Goal: Task Accomplishment & Management: Manage account settings

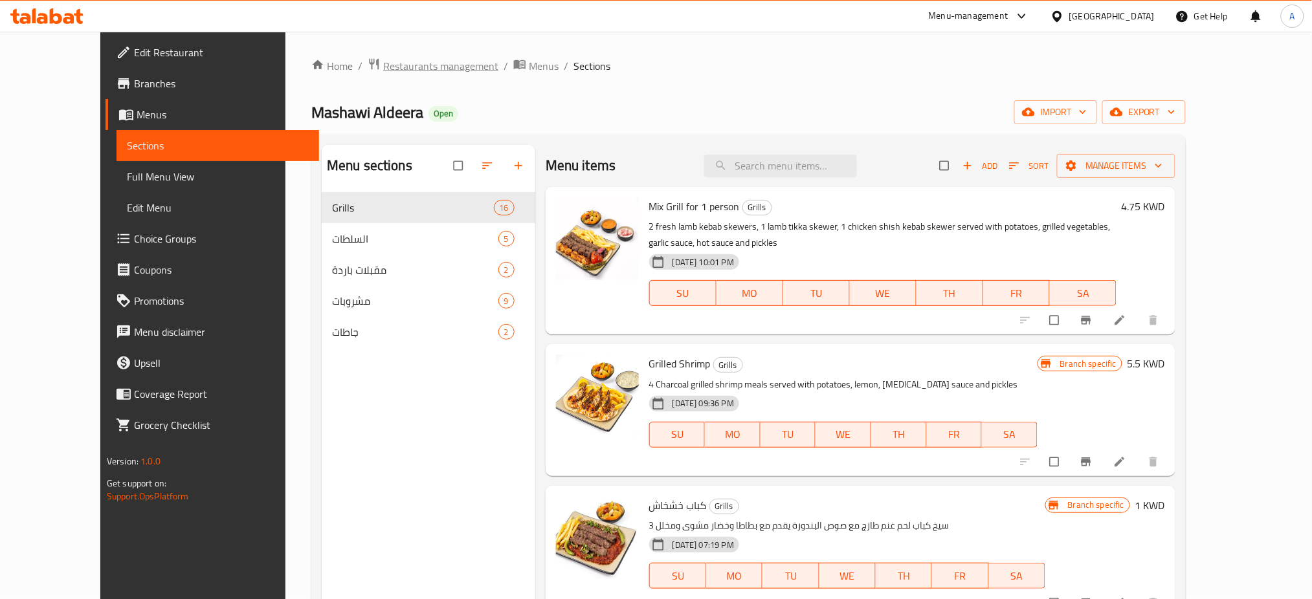
click at [383, 58] on span "Restaurants management" at bounding box center [440, 66] width 115 height 16
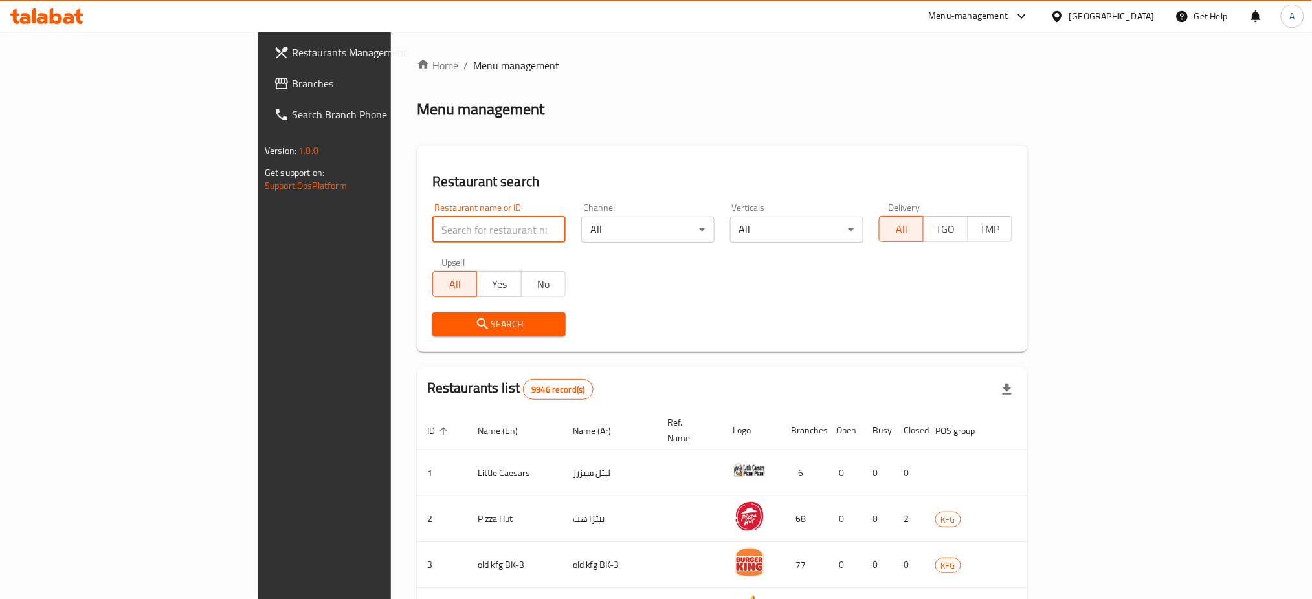
click at [432, 237] on input "search" at bounding box center [498, 230] width 133 height 26
type input "Bear"
click button "Search" at bounding box center [498, 325] width 133 height 24
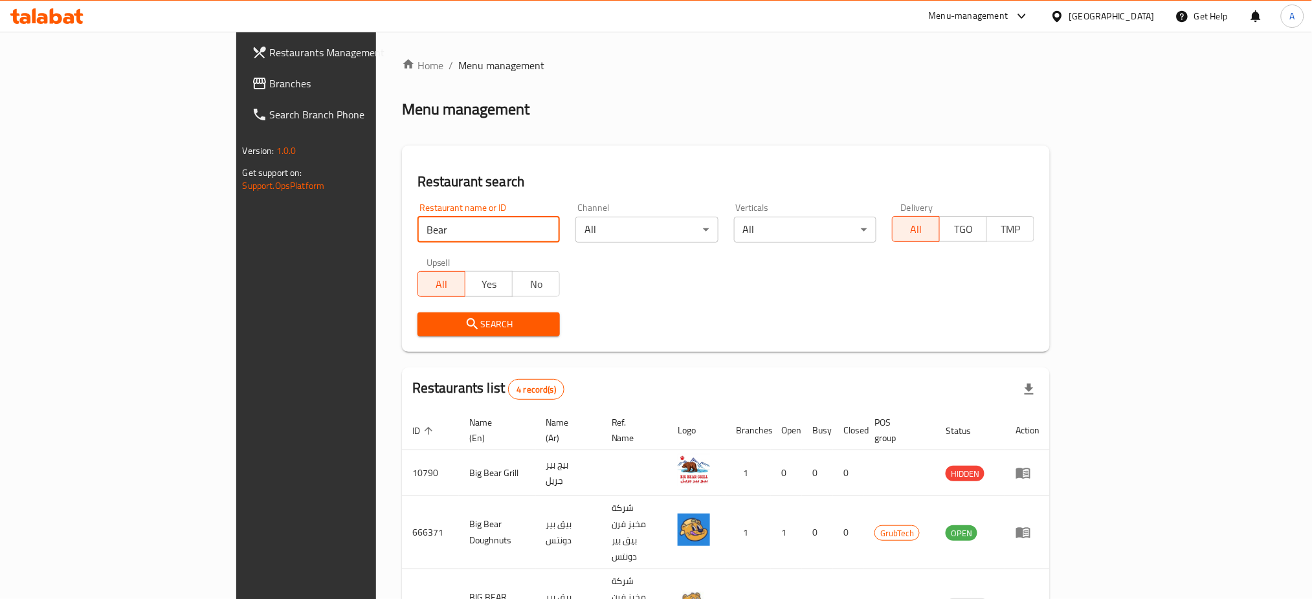
scroll to position [90, 0]
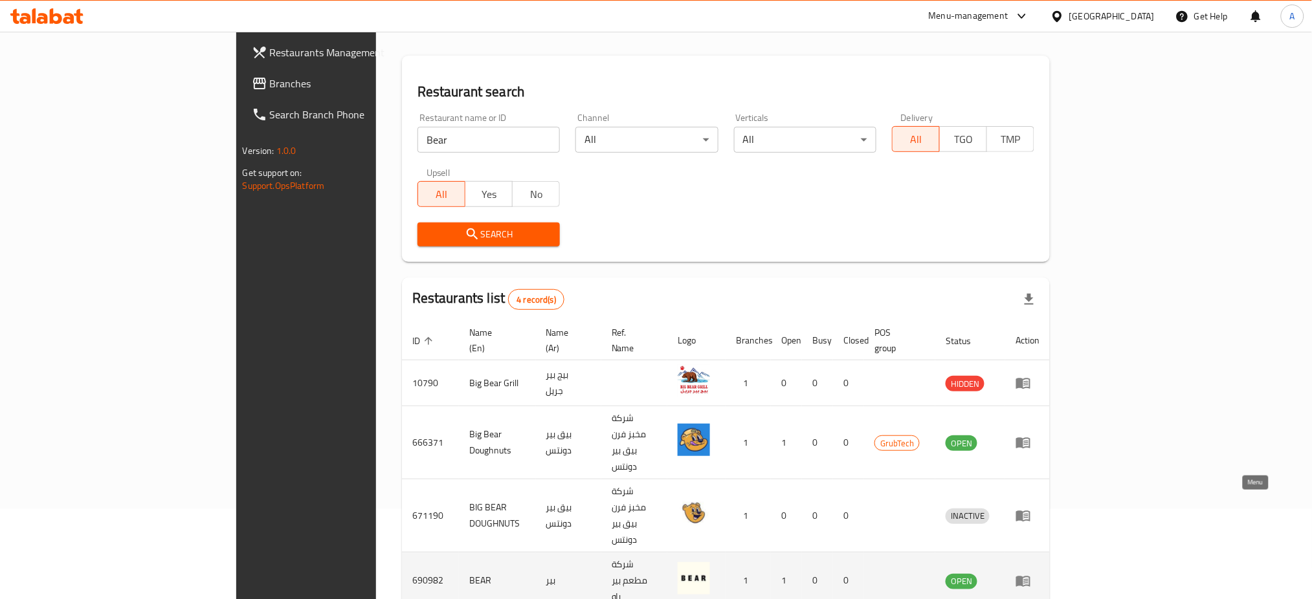
click at [1039, 573] on link "enhanced table" at bounding box center [1027, 581] width 24 height 16
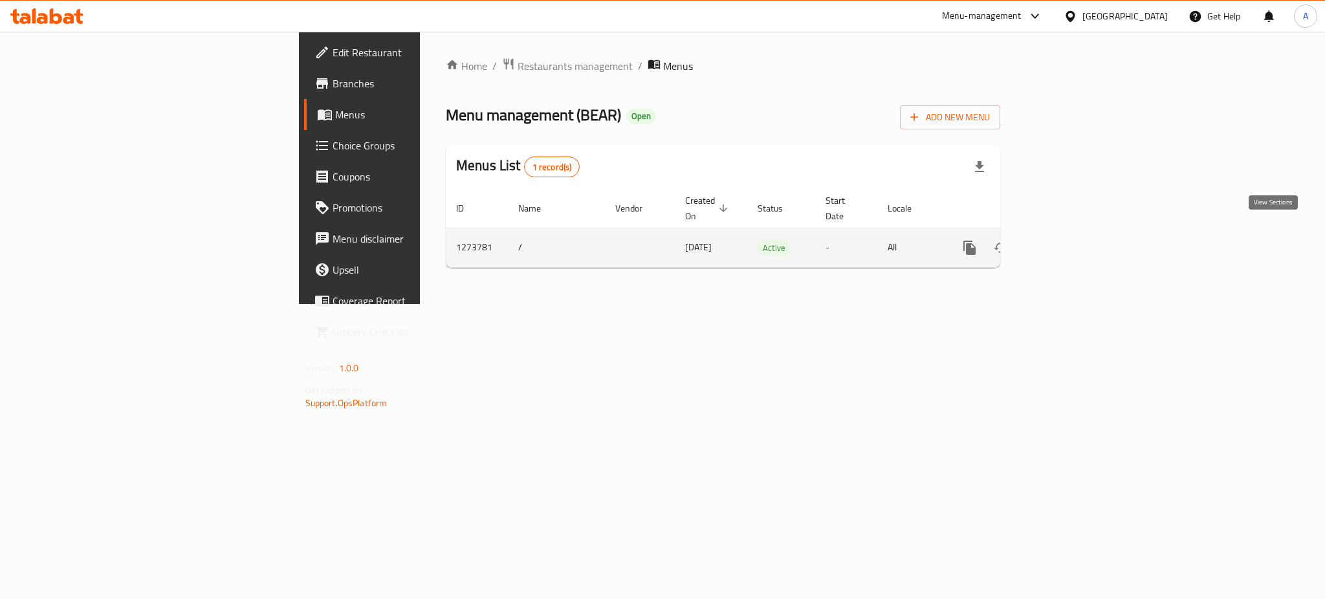
click at [1079, 248] on link "enhanced table" at bounding box center [1063, 247] width 31 height 31
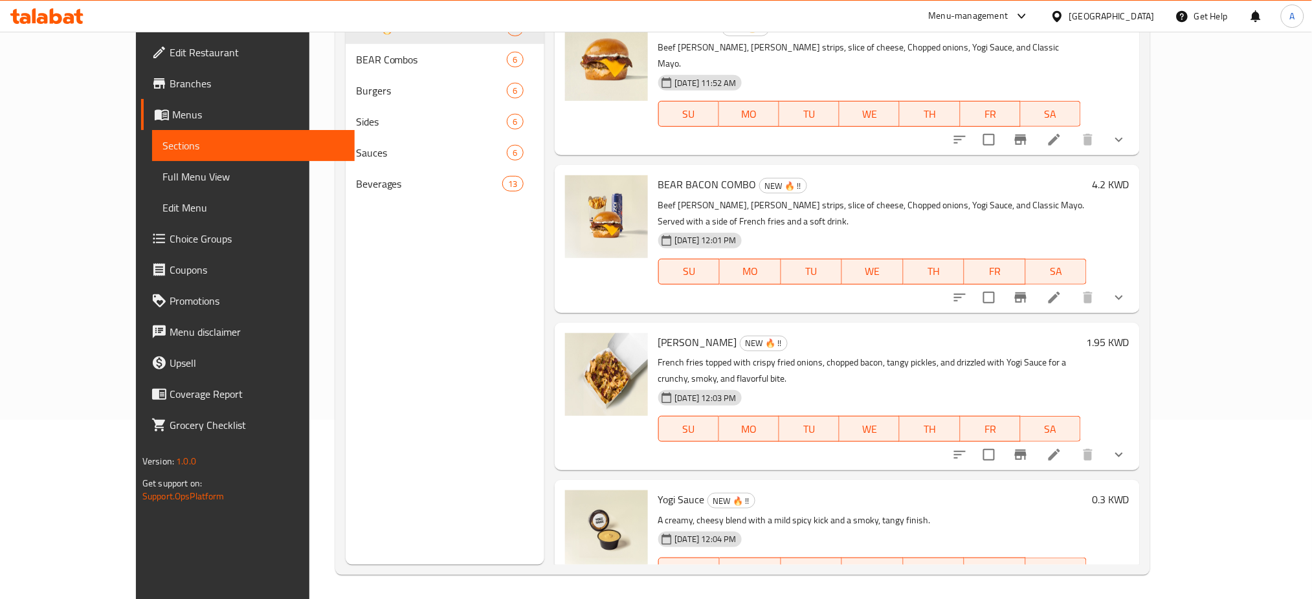
scroll to position [181, 0]
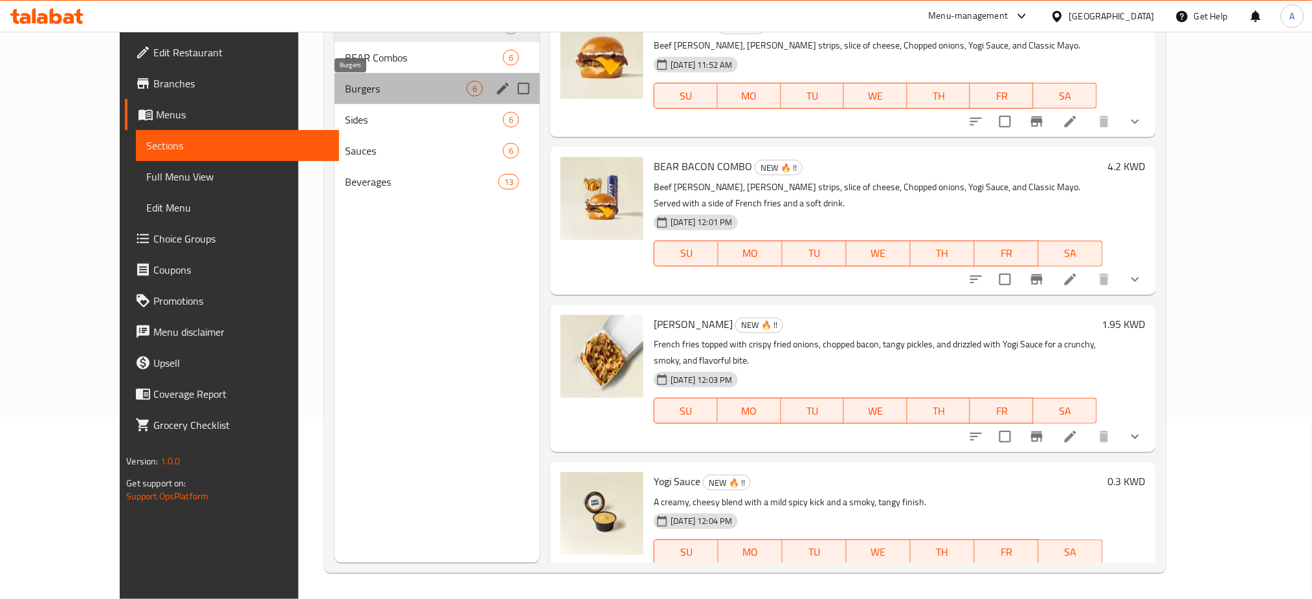
click at [345, 84] on span "Burgers" at bounding box center [406, 89] width 122 height 16
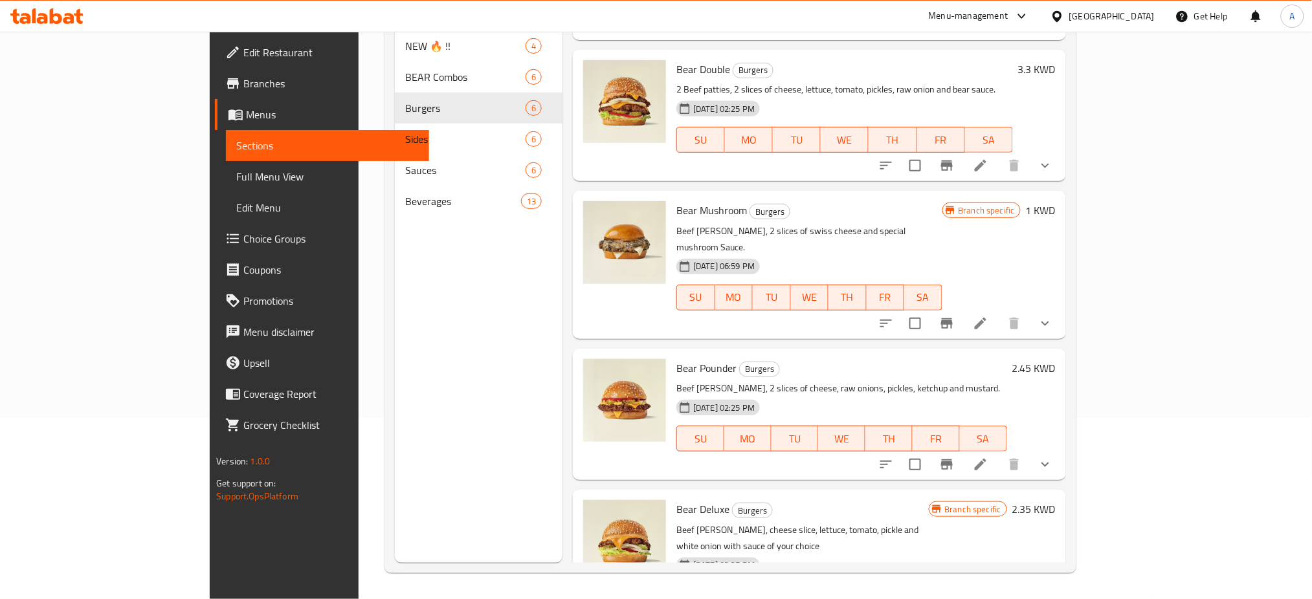
scroll to position [281, 0]
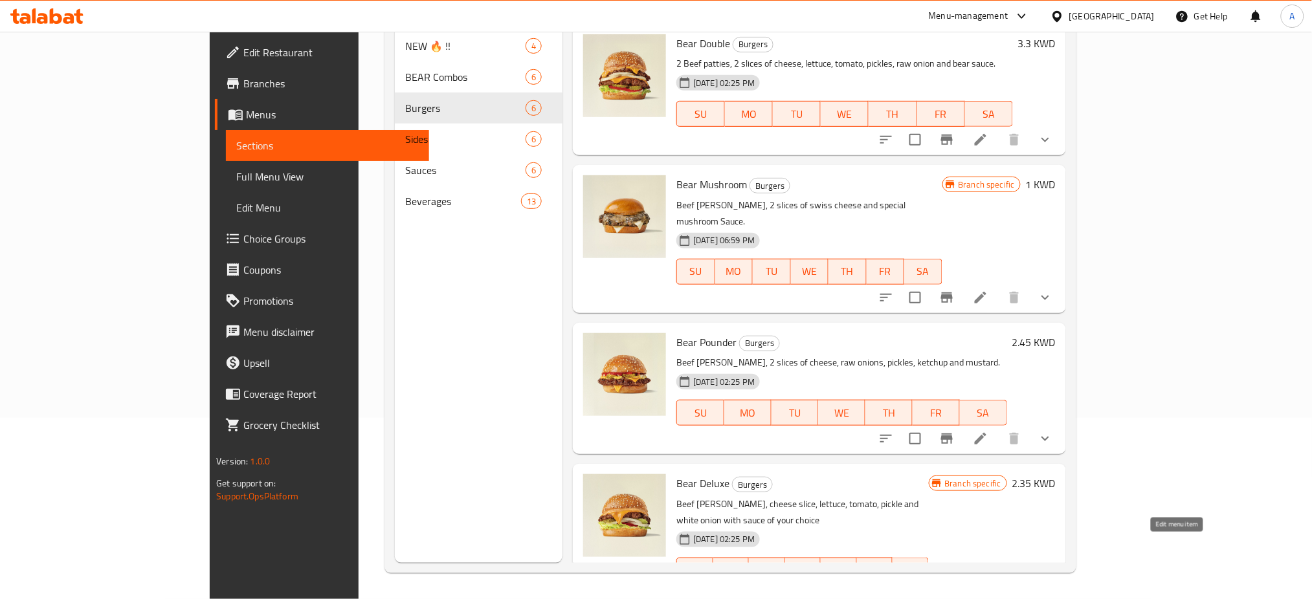
click at [988, 589] on icon at bounding box center [981, 597] width 16 height 16
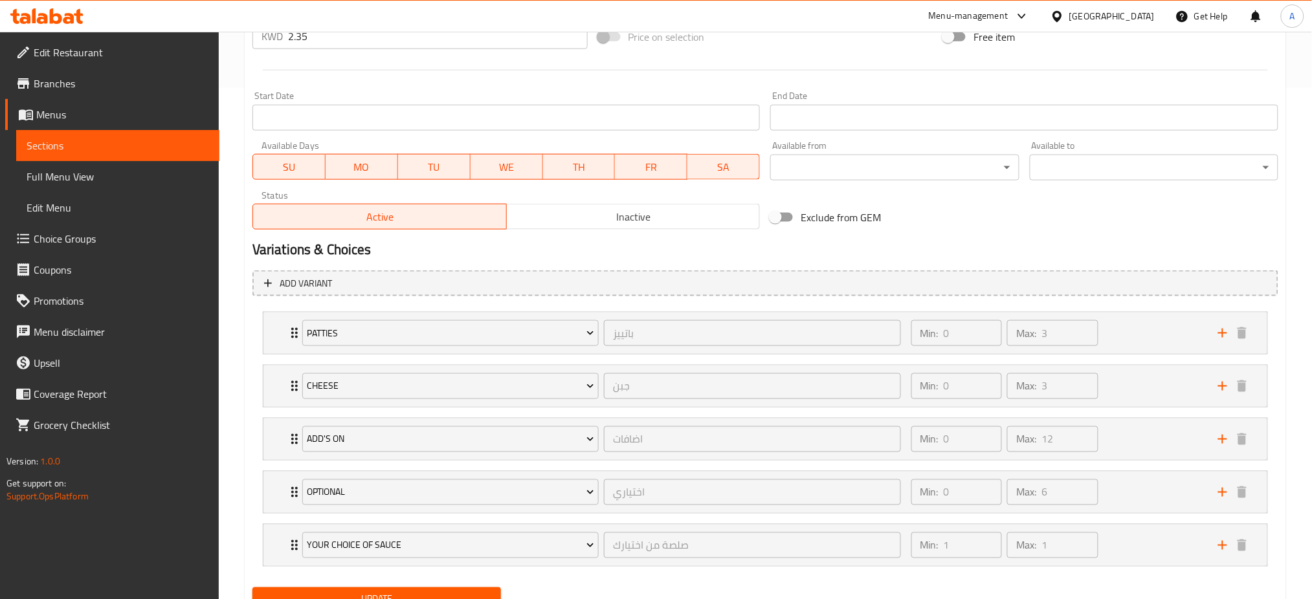
scroll to position [567, 0]
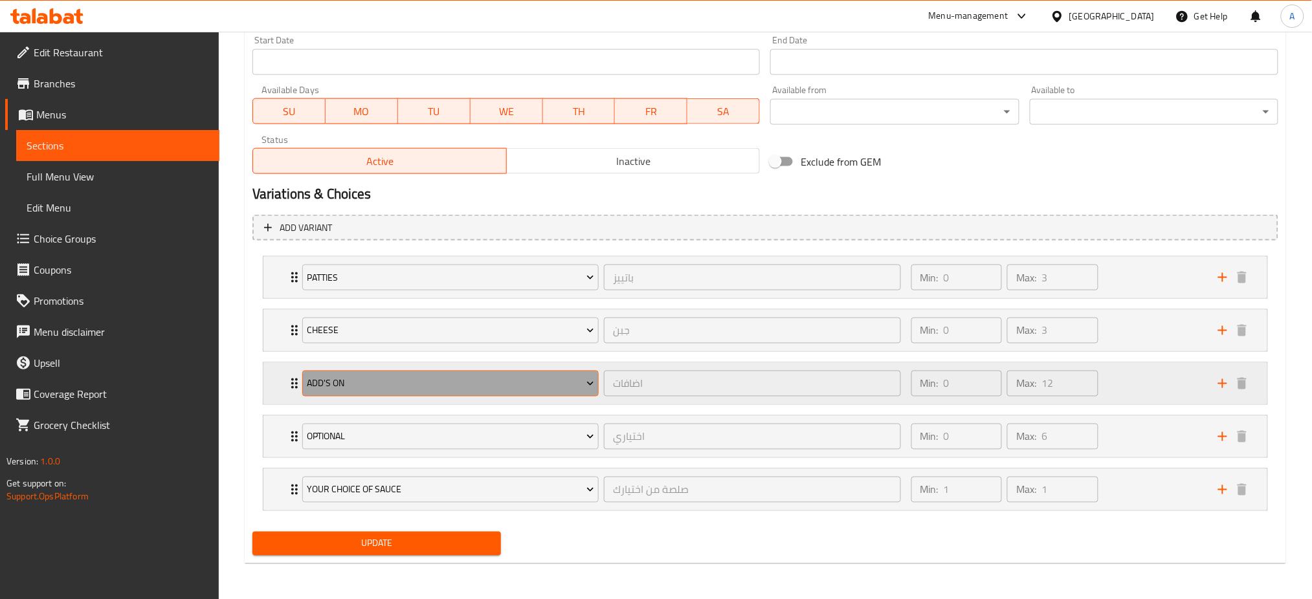
click at [441, 389] on span "Add's On" at bounding box center [450, 384] width 287 height 16
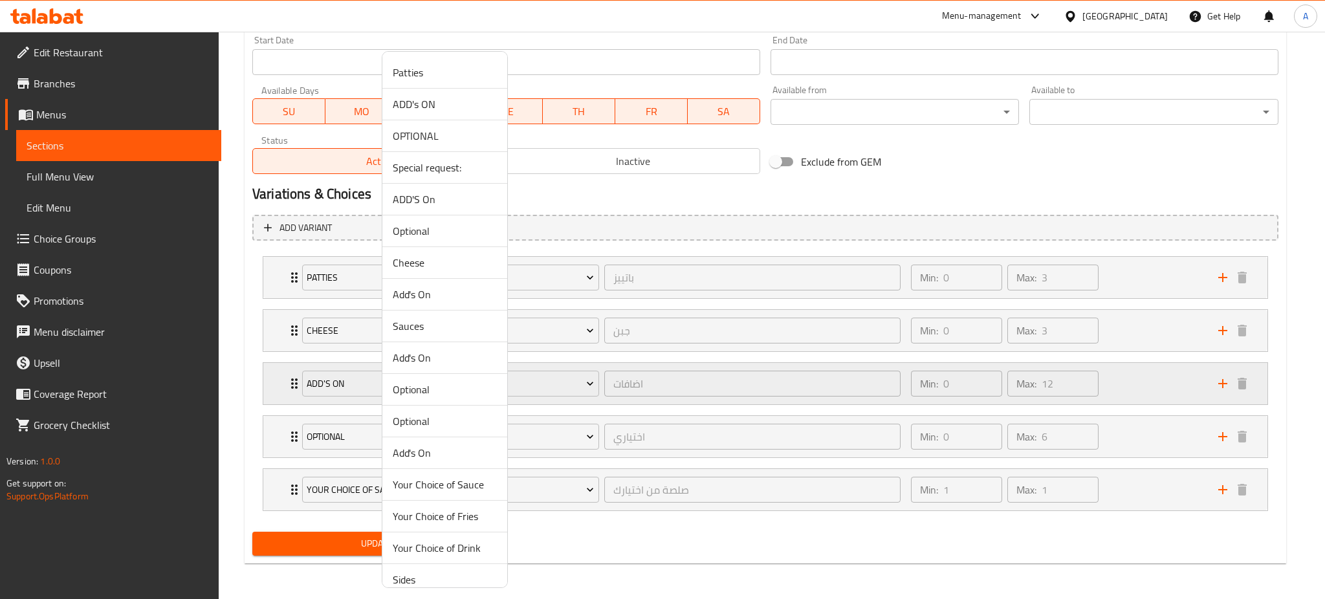
click at [291, 382] on div at bounding box center [662, 299] width 1325 height 599
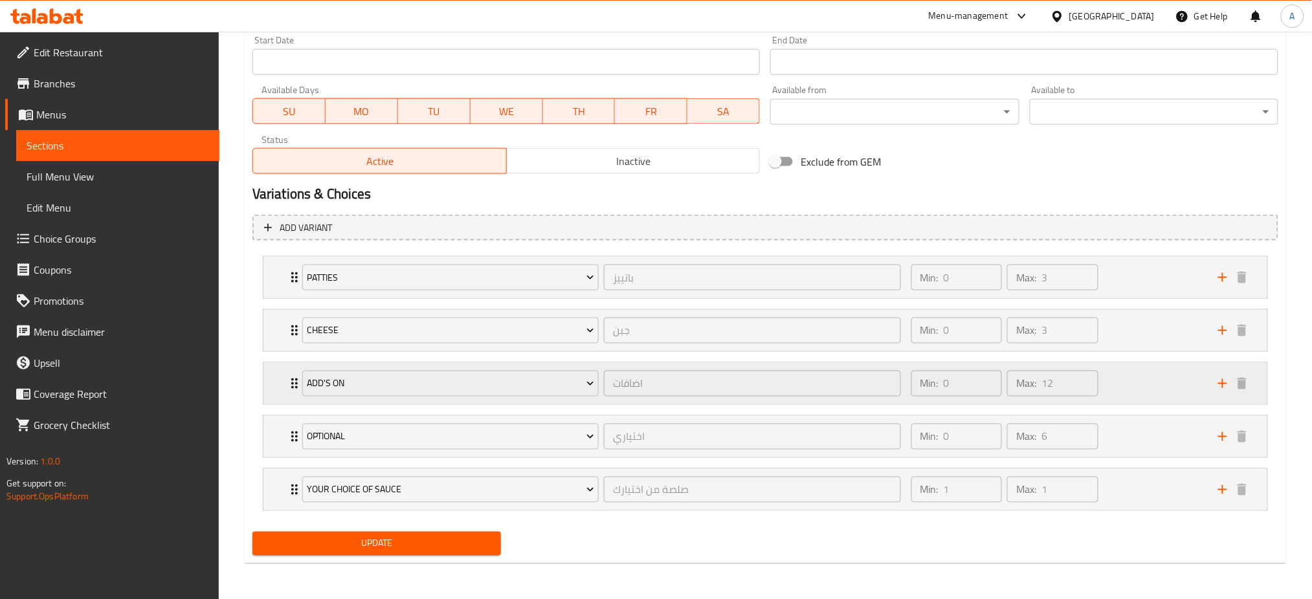
click at [287, 379] on icon "Expand" at bounding box center [295, 384] width 16 height 16
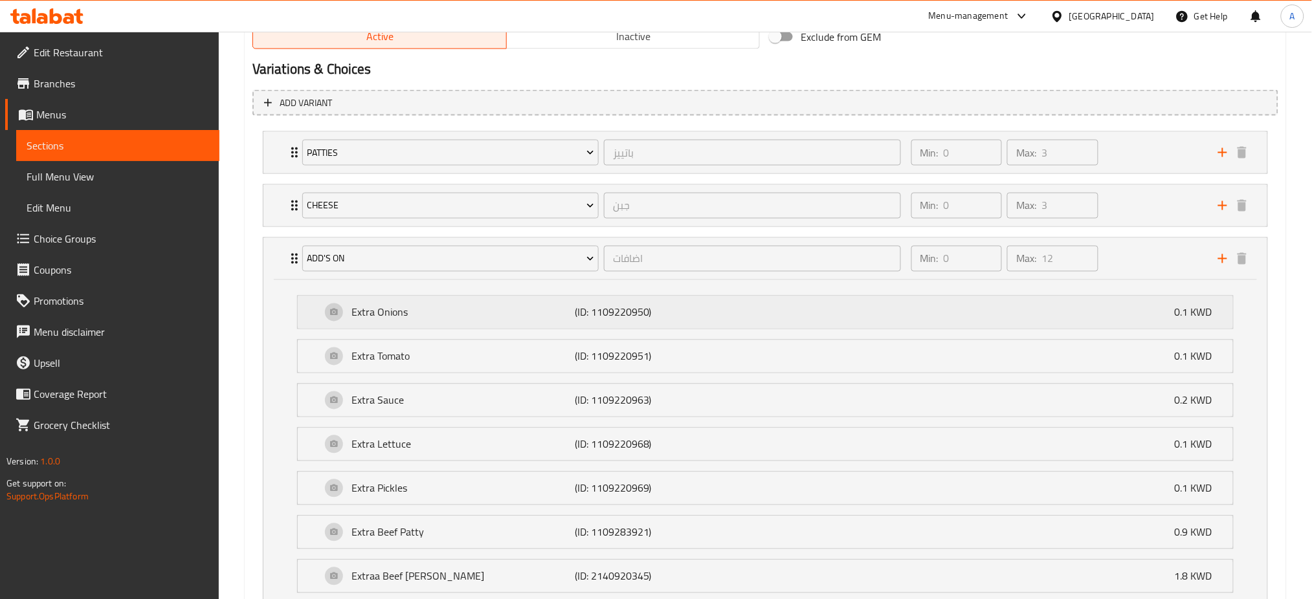
scroll to position [691, 0]
click at [291, 254] on icon "Expand" at bounding box center [295, 260] width 16 height 16
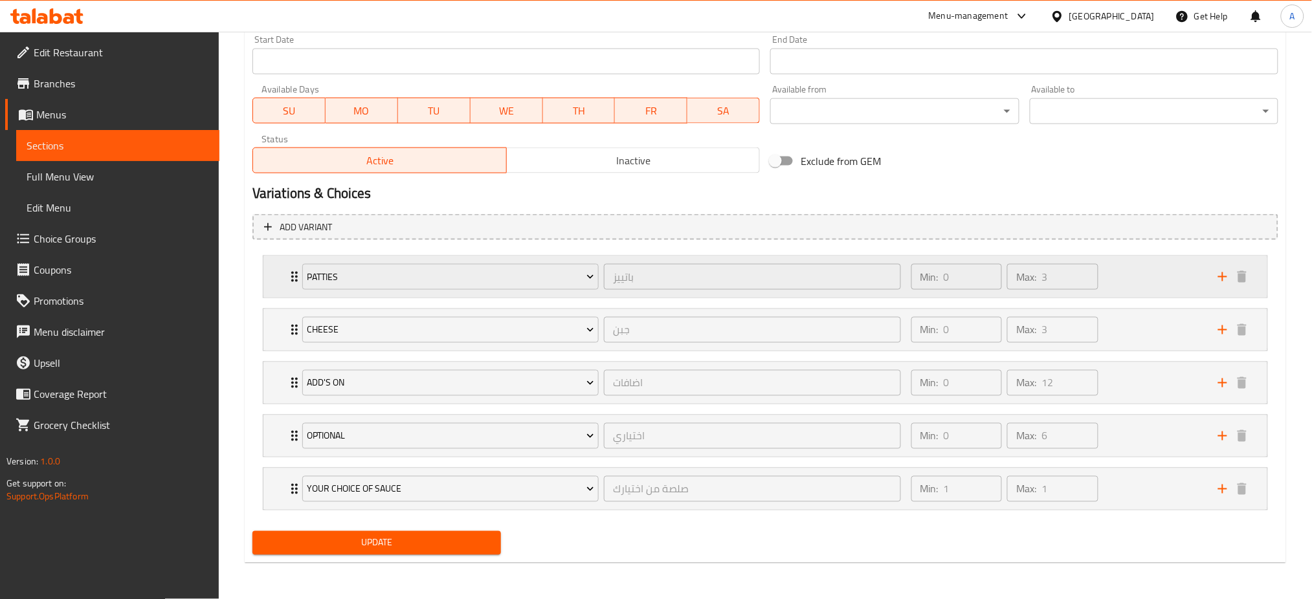
scroll to position [567, 0]
click at [295, 436] on div "Optional اختياري ​" at bounding box center [601, 436] width 614 height 41
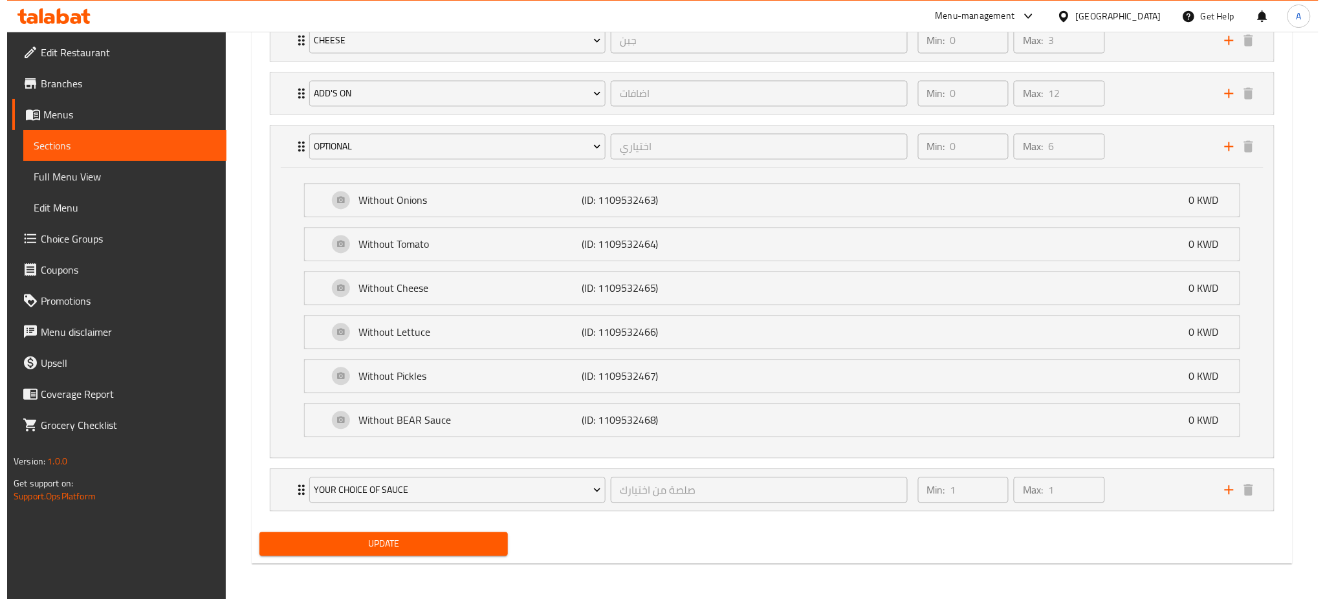
scroll to position [858, 0]
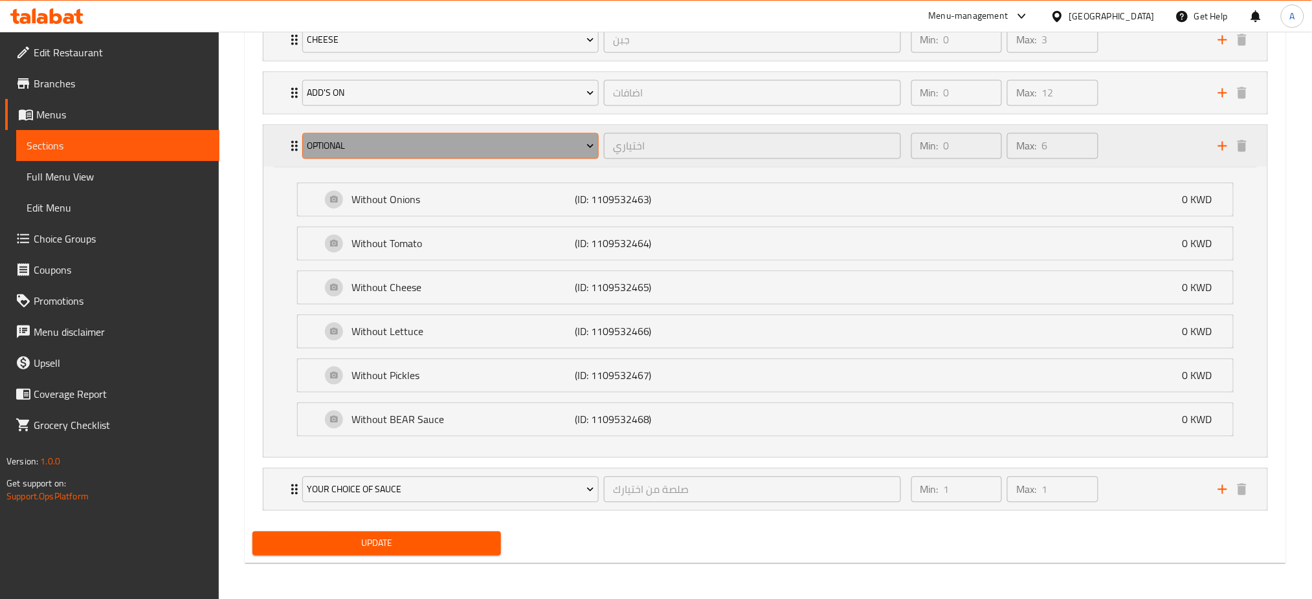
click at [573, 142] on span "Optional" at bounding box center [450, 146] width 287 height 16
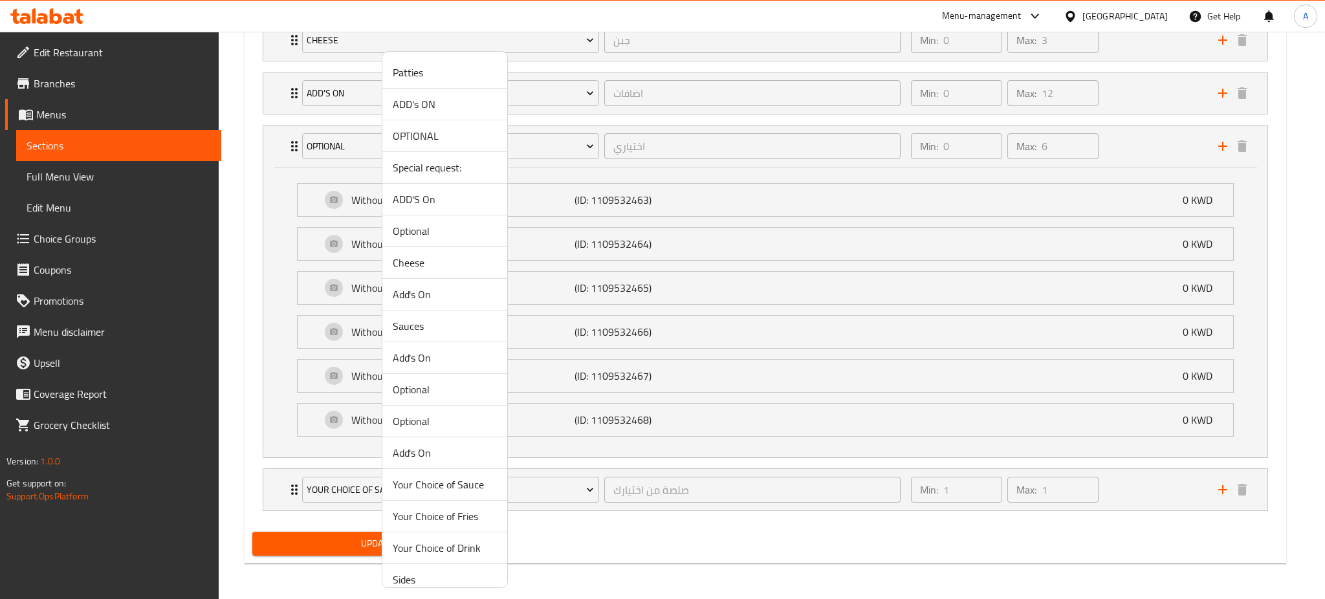
click at [241, 205] on div at bounding box center [662, 299] width 1325 height 599
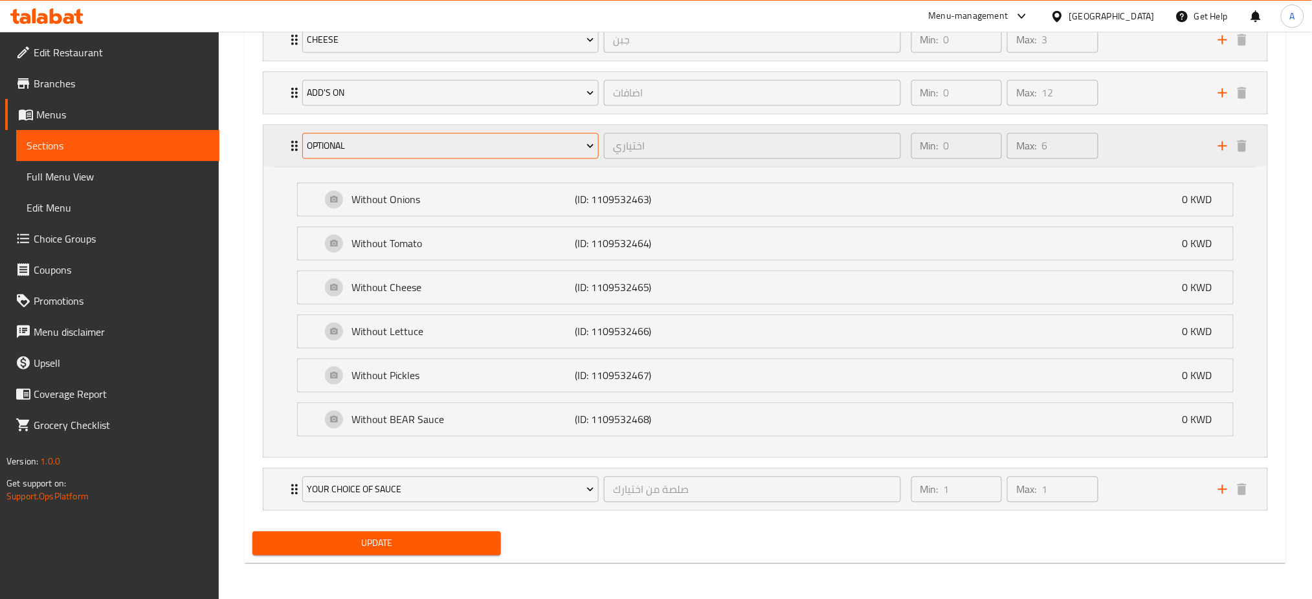
click at [381, 152] on span "Optional" at bounding box center [450, 146] width 287 height 16
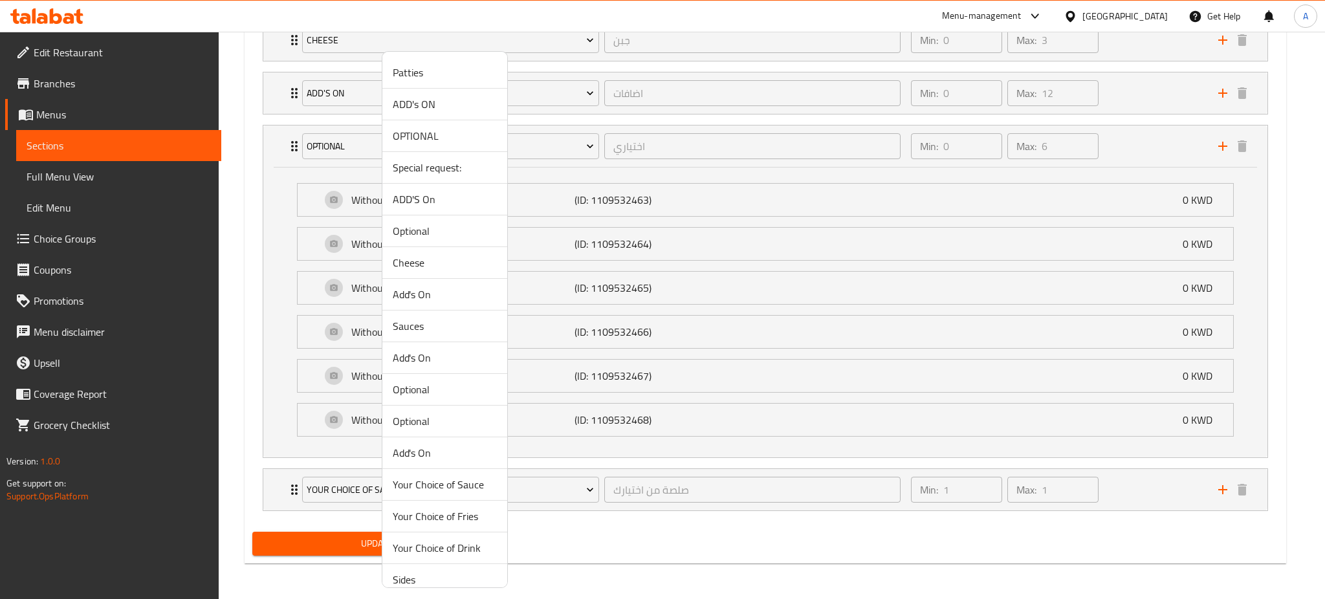
click at [430, 392] on span "Optional" at bounding box center [445, 390] width 104 height 16
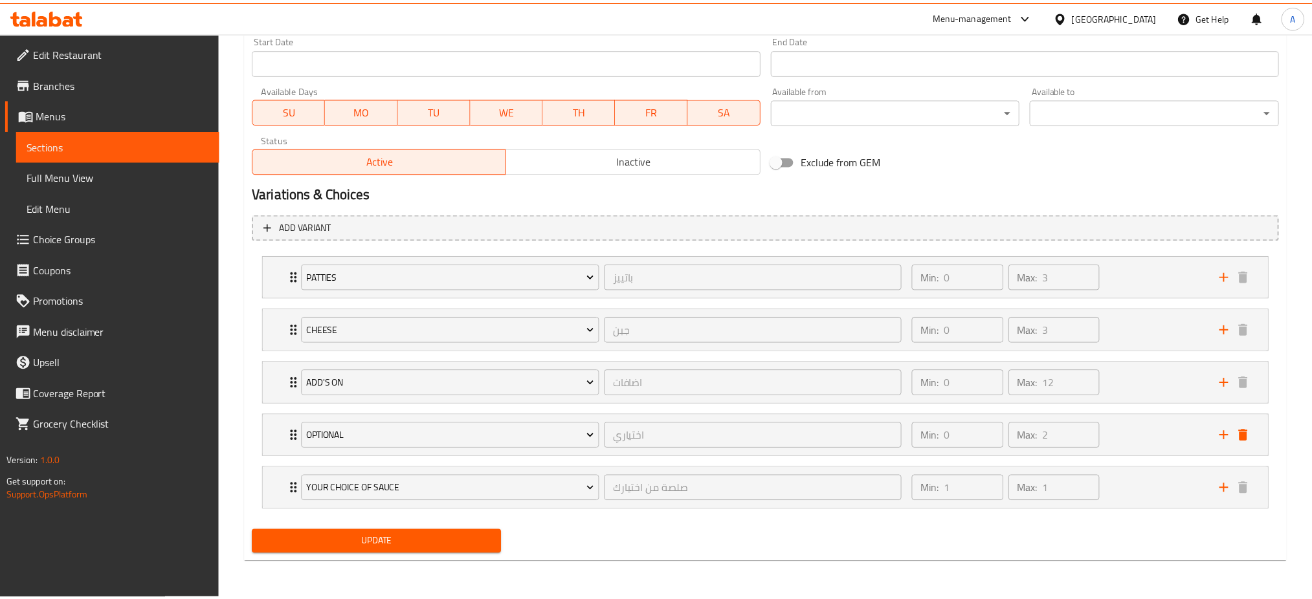
scroll to position [567, 0]
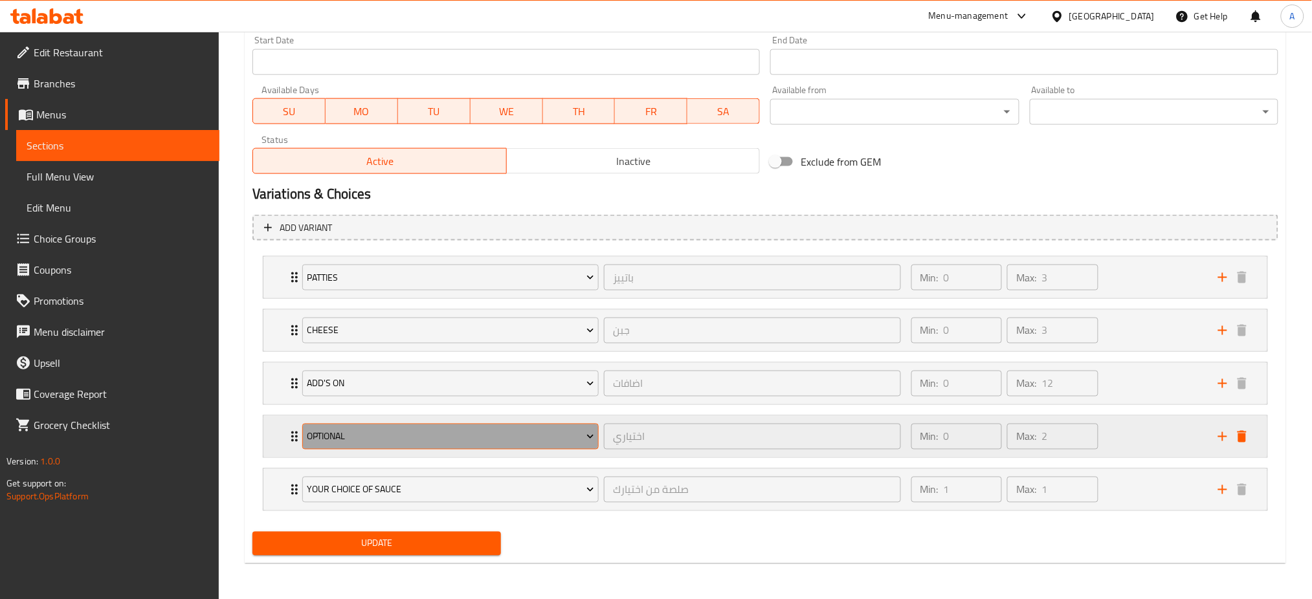
click at [338, 445] on button "Optional" at bounding box center [450, 437] width 296 height 26
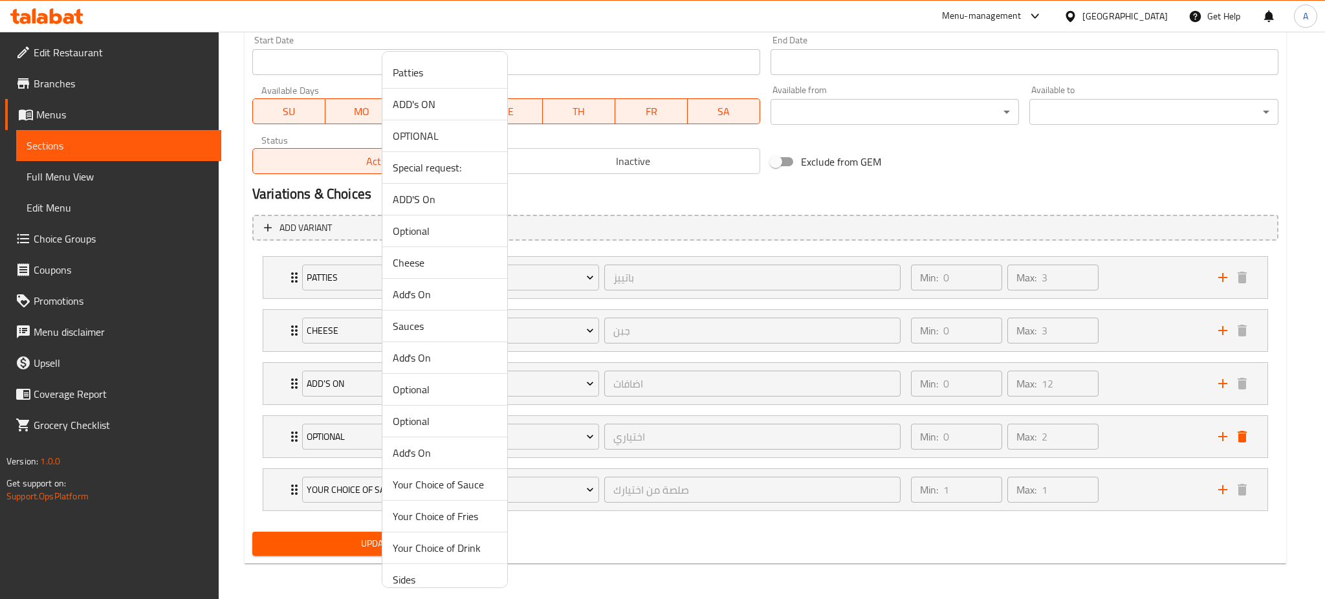
click at [276, 422] on div at bounding box center [662, 299] width 1325 height 599
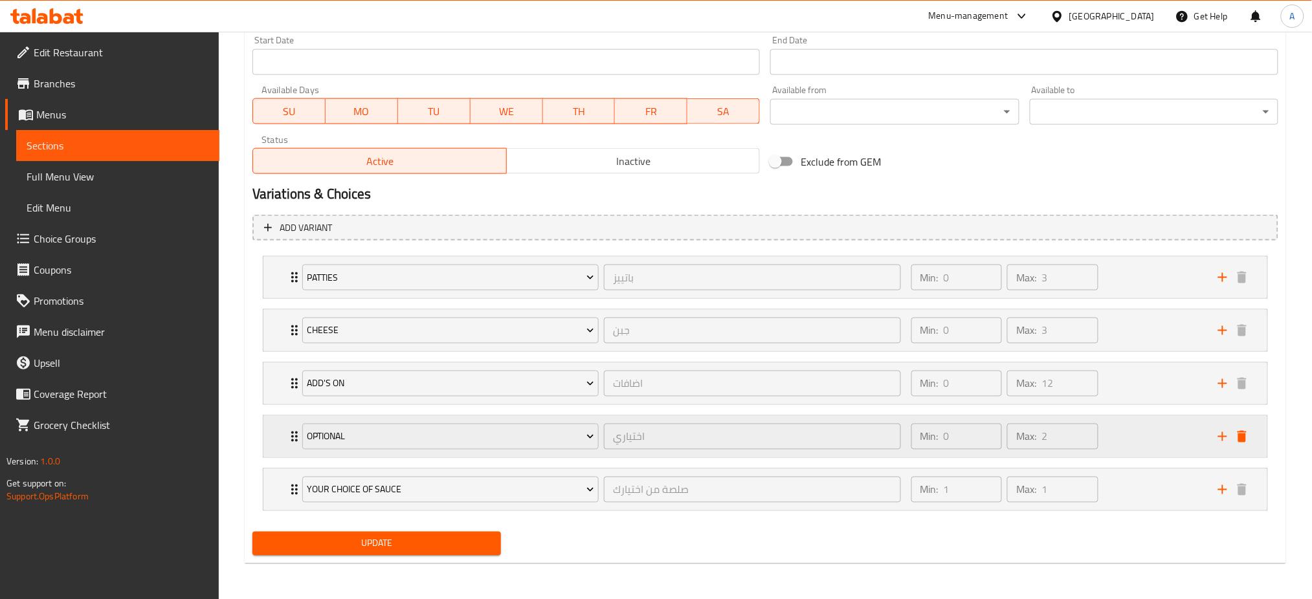
click at [294, 437] on div "Optional اختياري ​" at bounding box center [601, 436] width 614 height 41
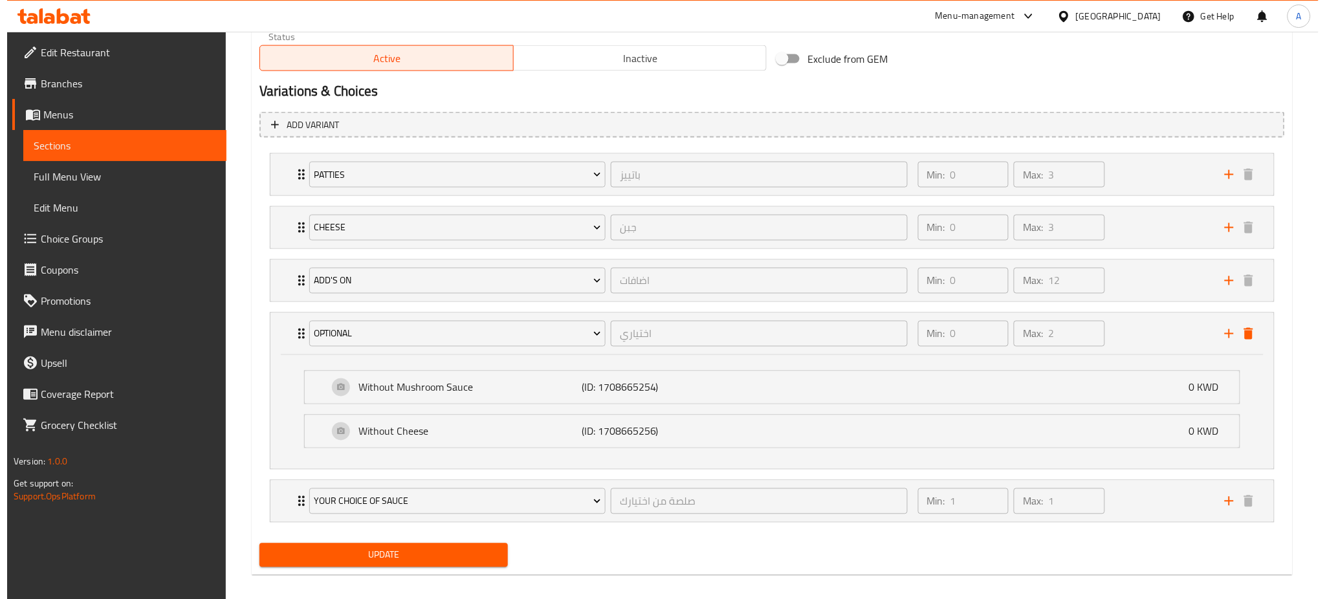
scroll to position [681, 0]
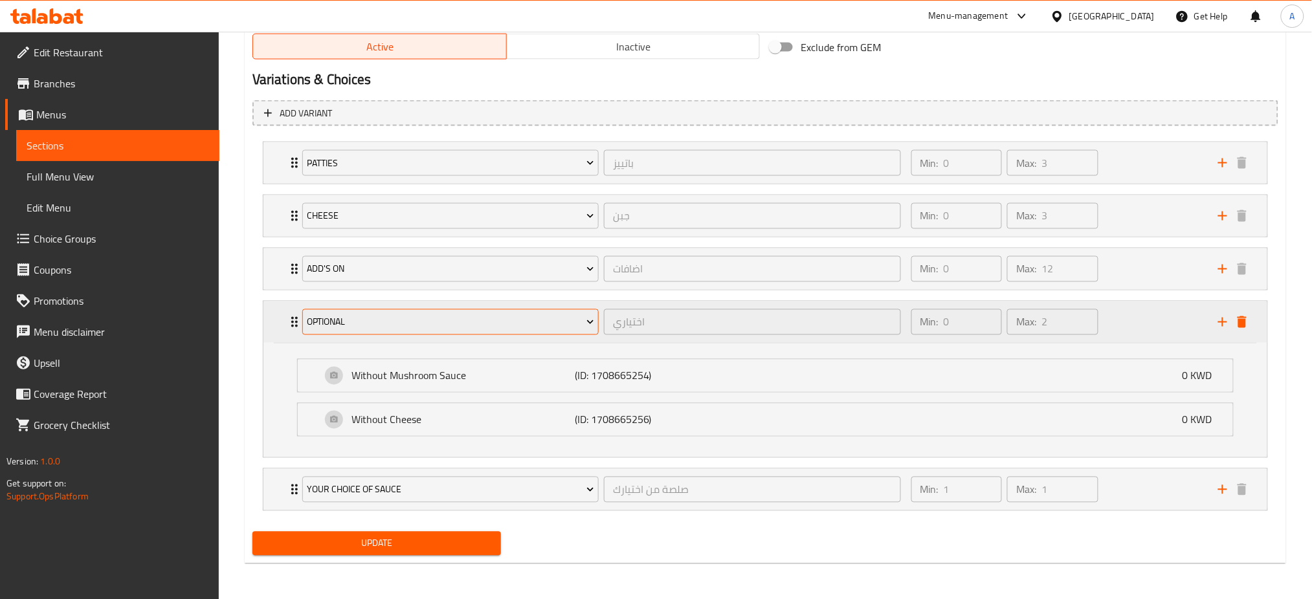
click at [357, 322] on span "Optional" at bounding box center [450, 323] width 287 height 16
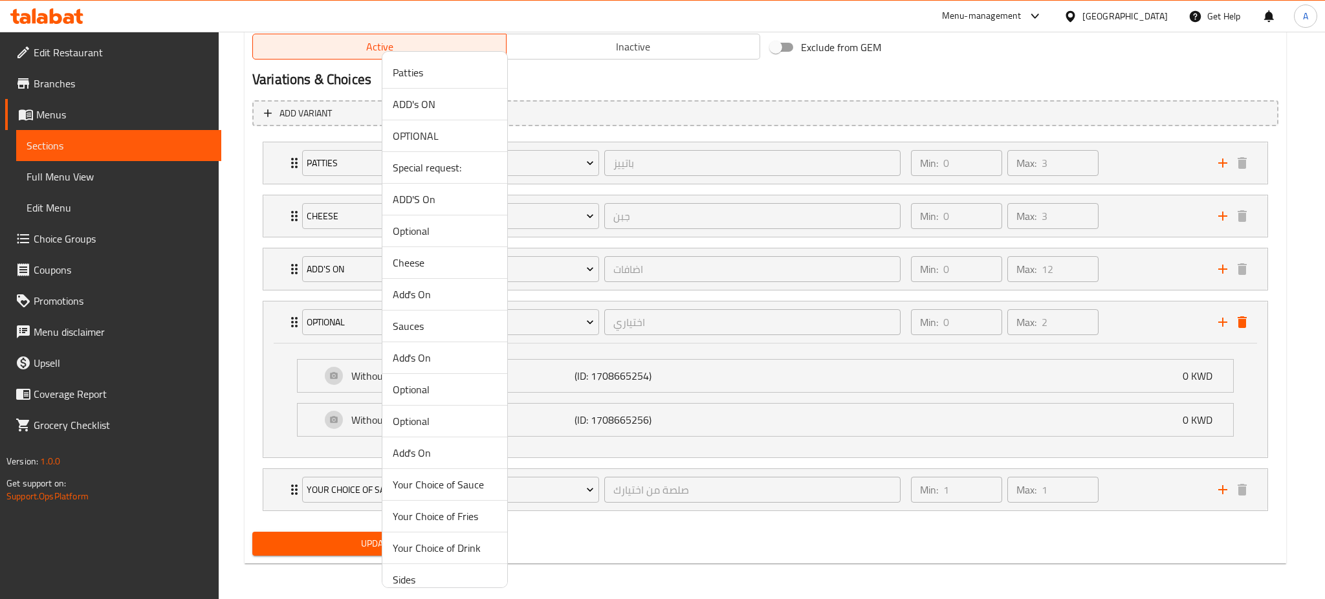
click at [431, 426] on span "Optional" at bounding box center [445, 422] width 104 height 16
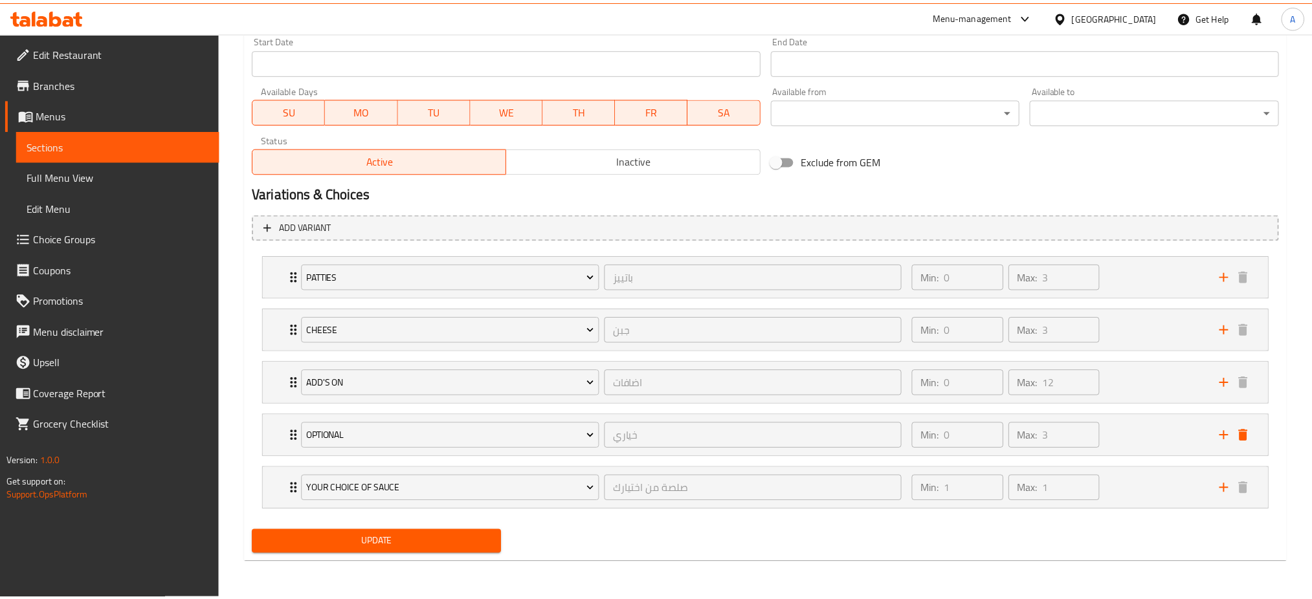
scroll to position [567, 0]
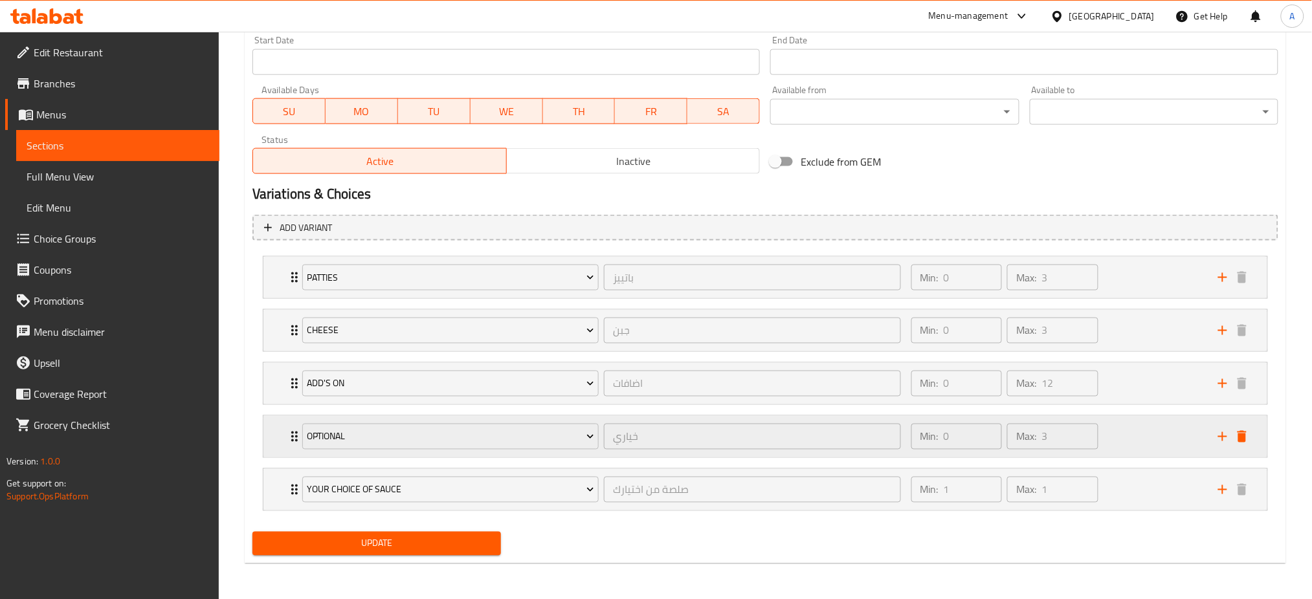
click at [292, 433] on icon "Expand" at bounding box center [294, 437] width 6 height 10
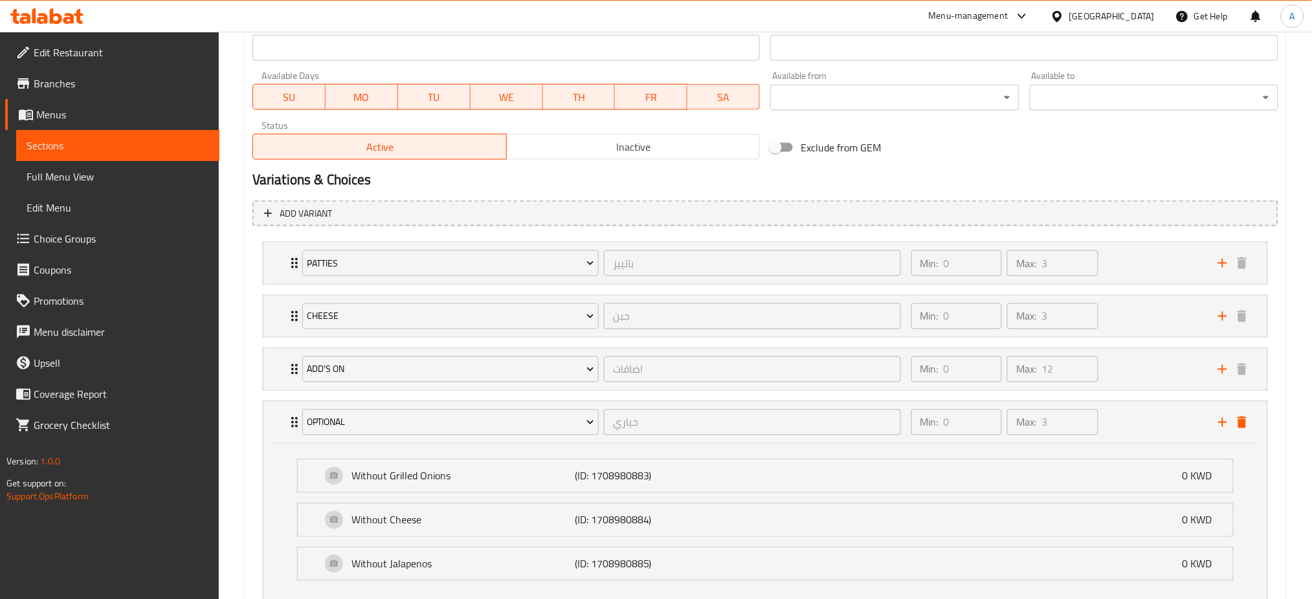
scroll to position [681, 0]
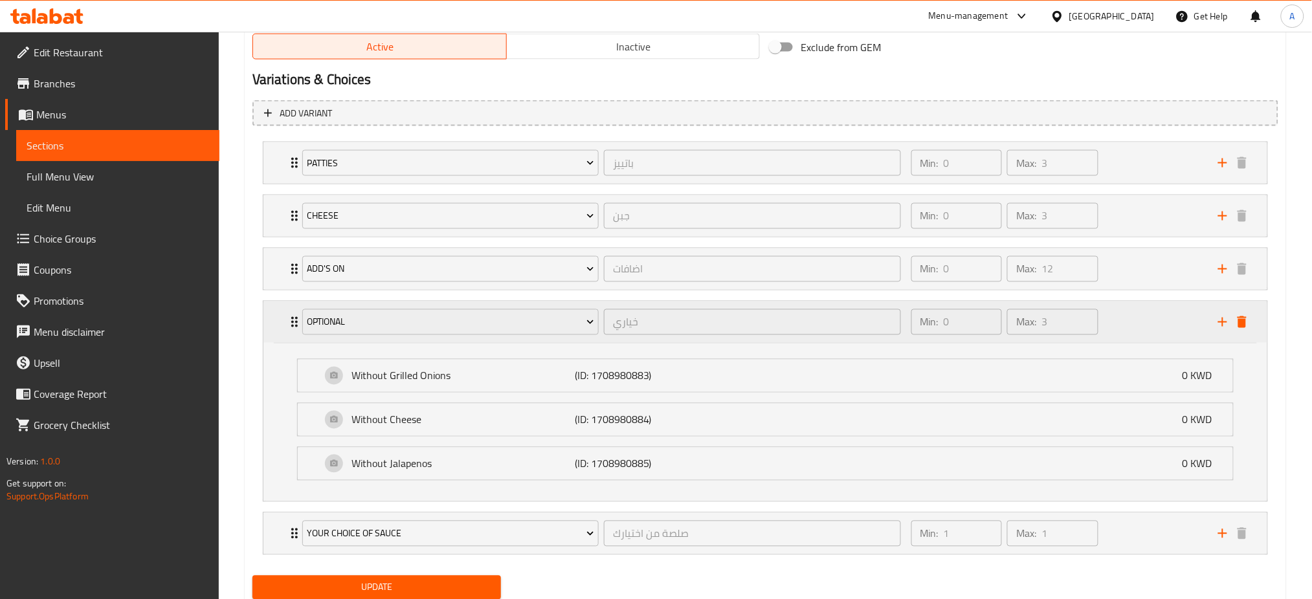
click at [294, 322] on div "Optional خياري ​" at bounding box center [601, 322] width 614 height 41
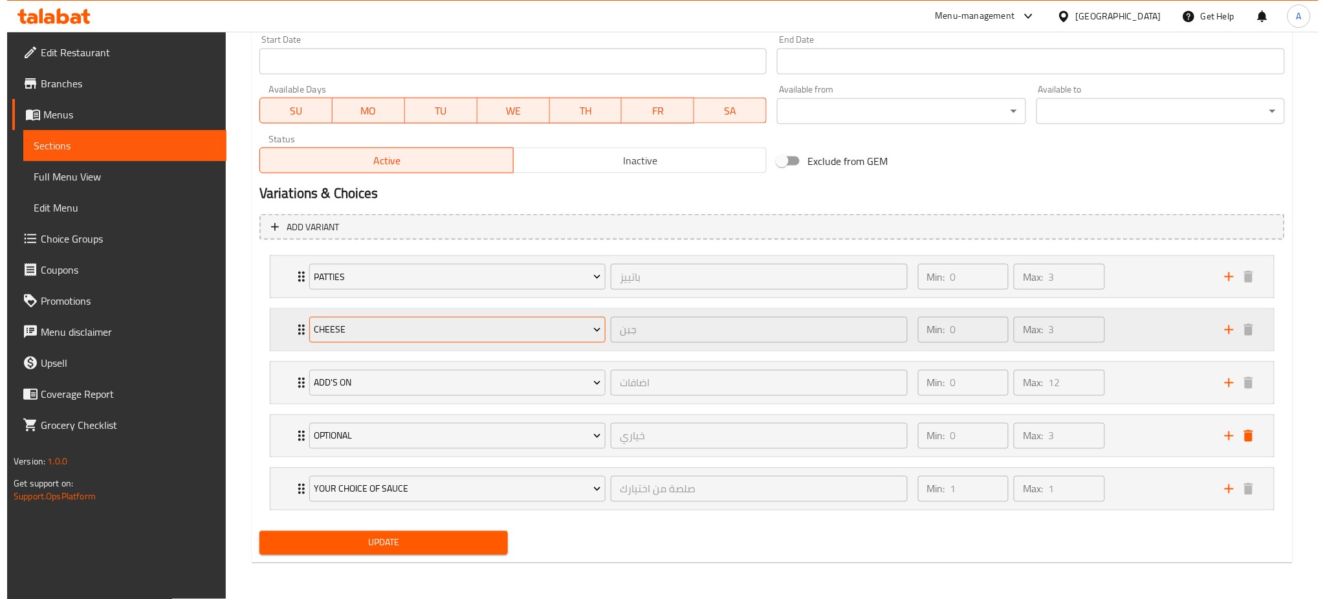
scroll to position [567, 0]
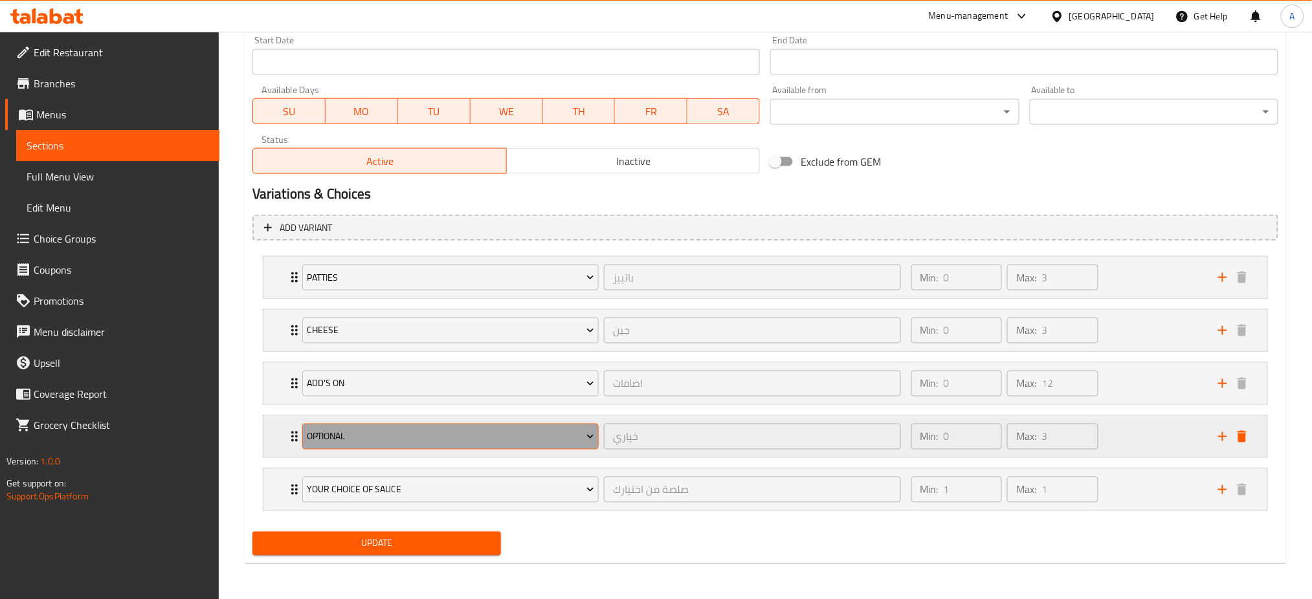
click at [349, 432] on span "Optional" at bounding box center [450, 437] width 287 height 16
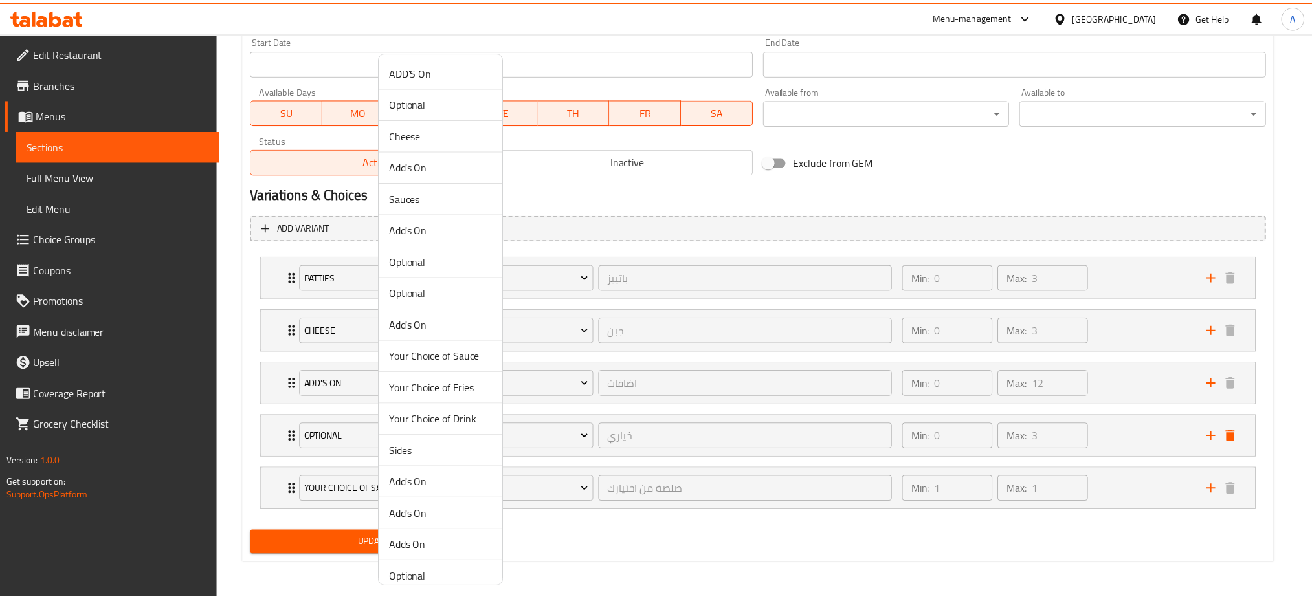
scroll to position [235, 0]
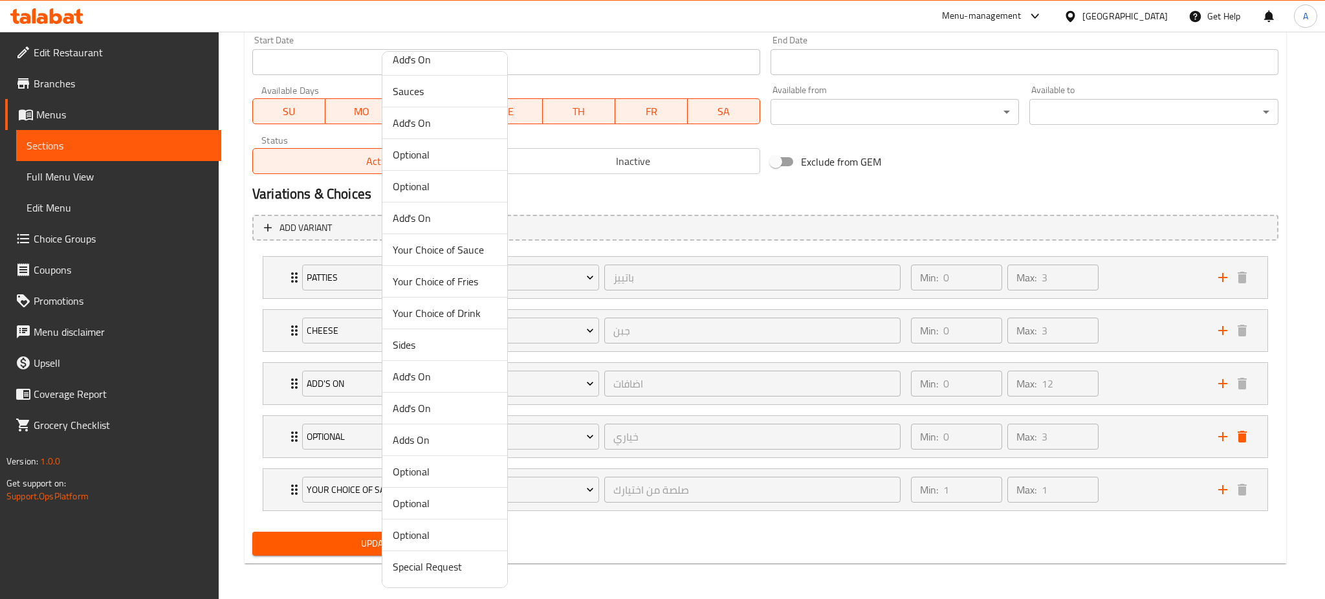
click at [236, 433] on div at bounding box center [662, 299] width 1325 height 599
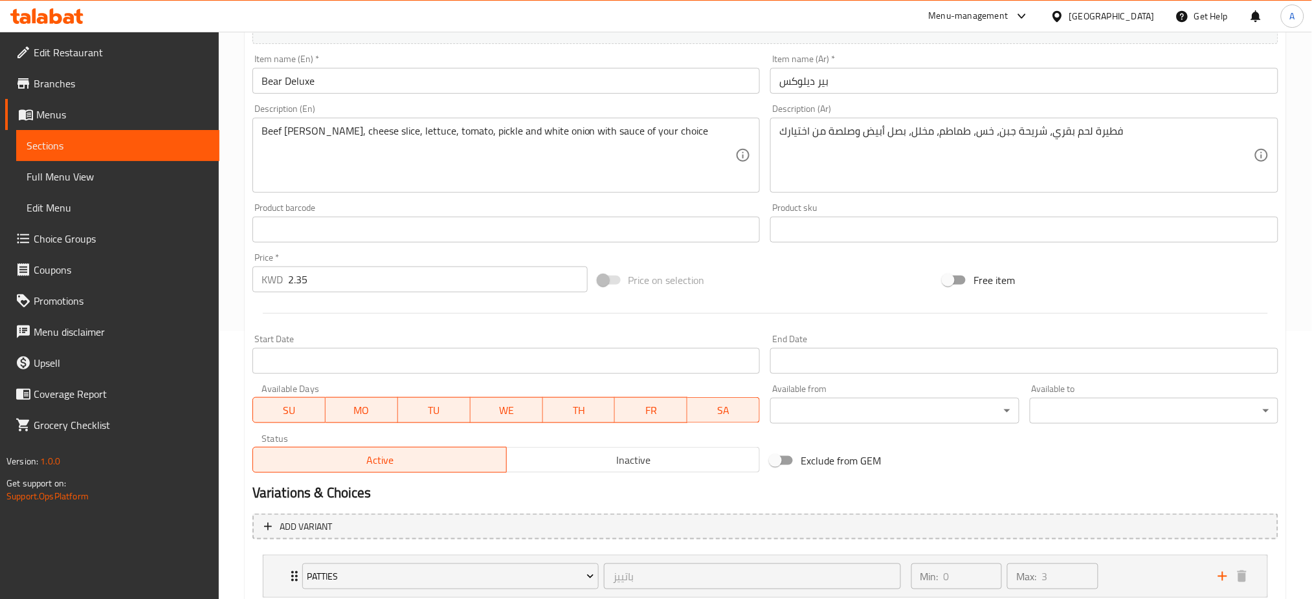
scroll to position [0, 0]
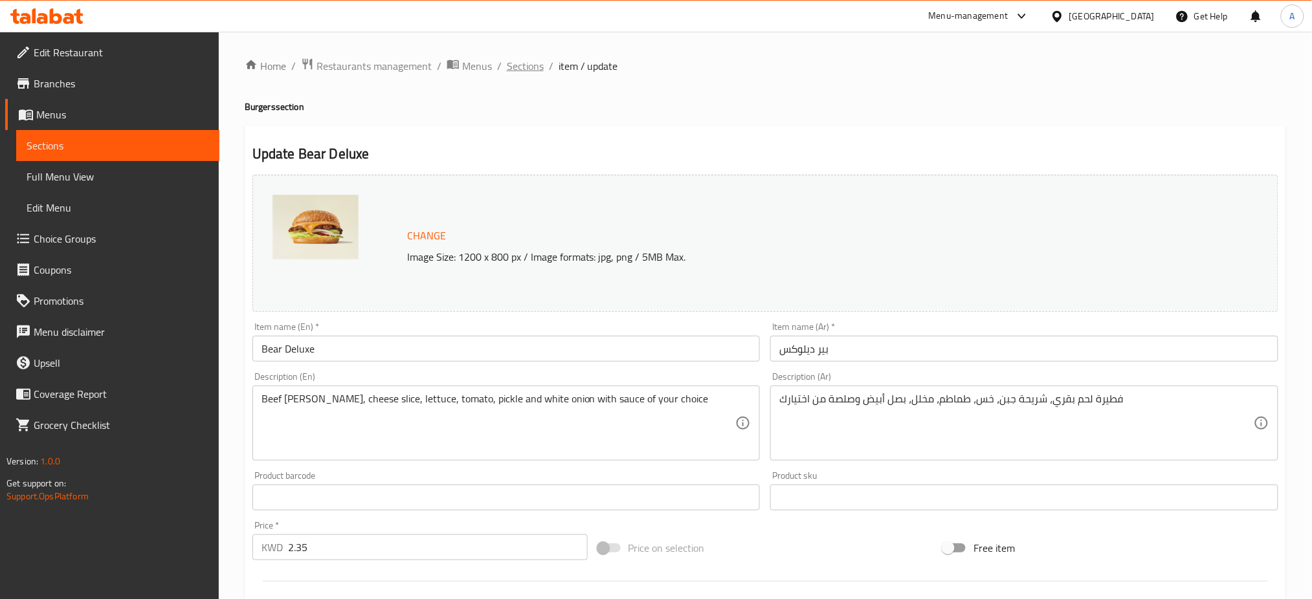
click at [533, 61] on span "Sections" at bounding box center [525, 66] width 37 height 16
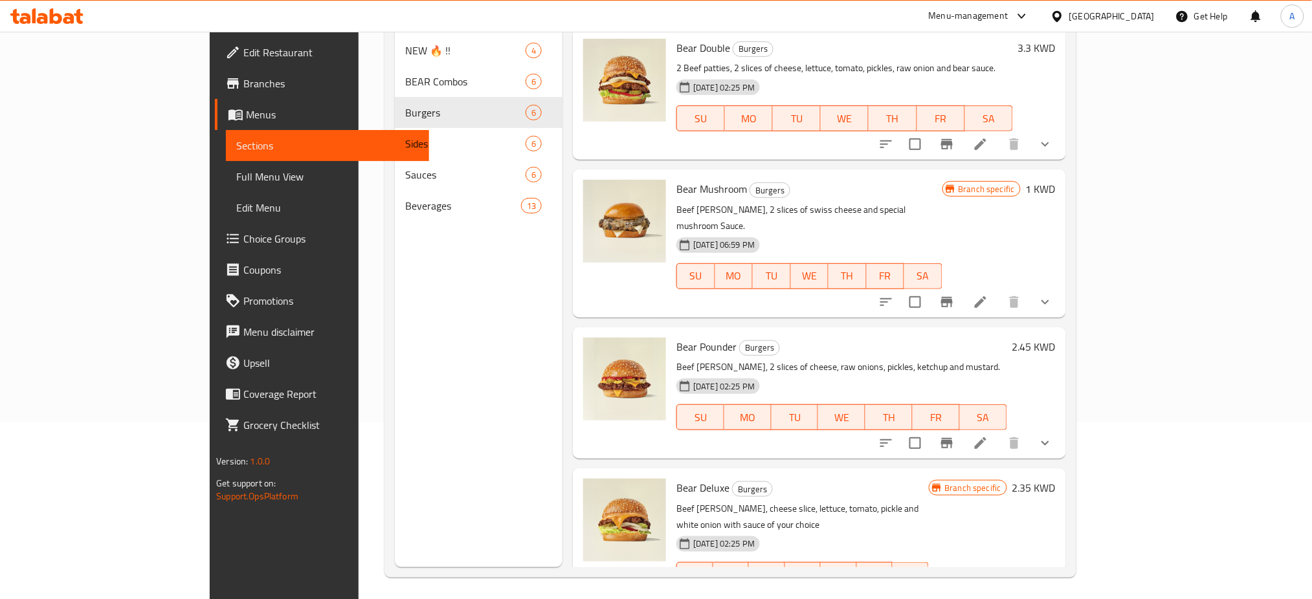
scroll to position [181, 0]
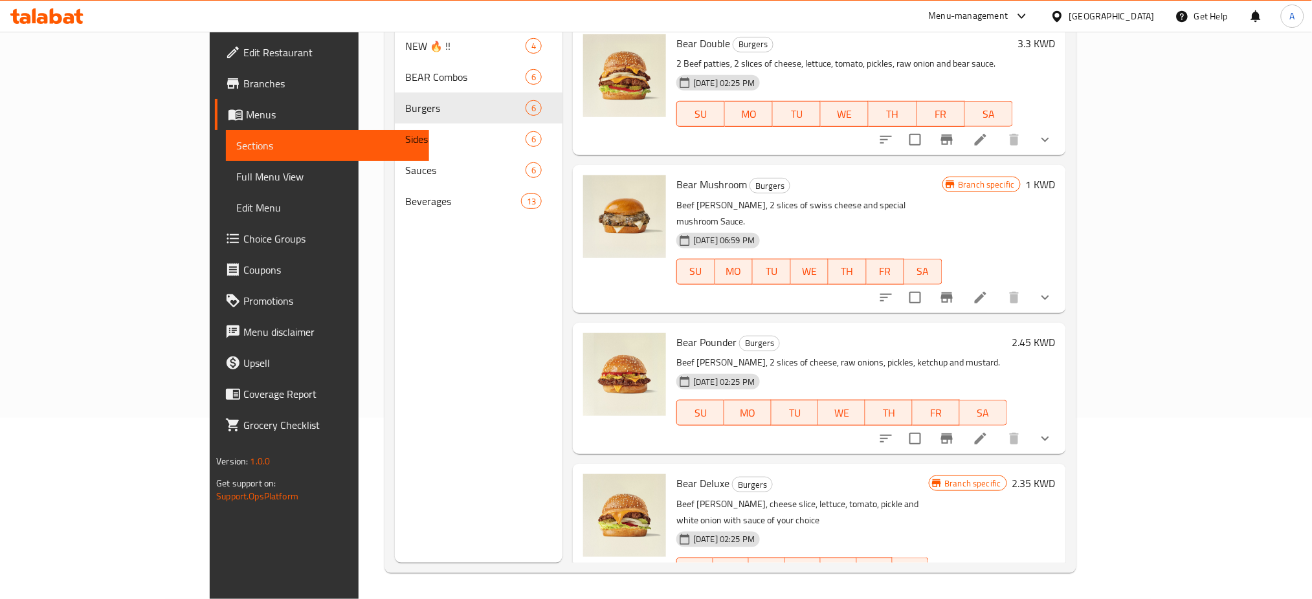
click at [999, 585] on li at bounding box center [980, 596] width 36 height 23
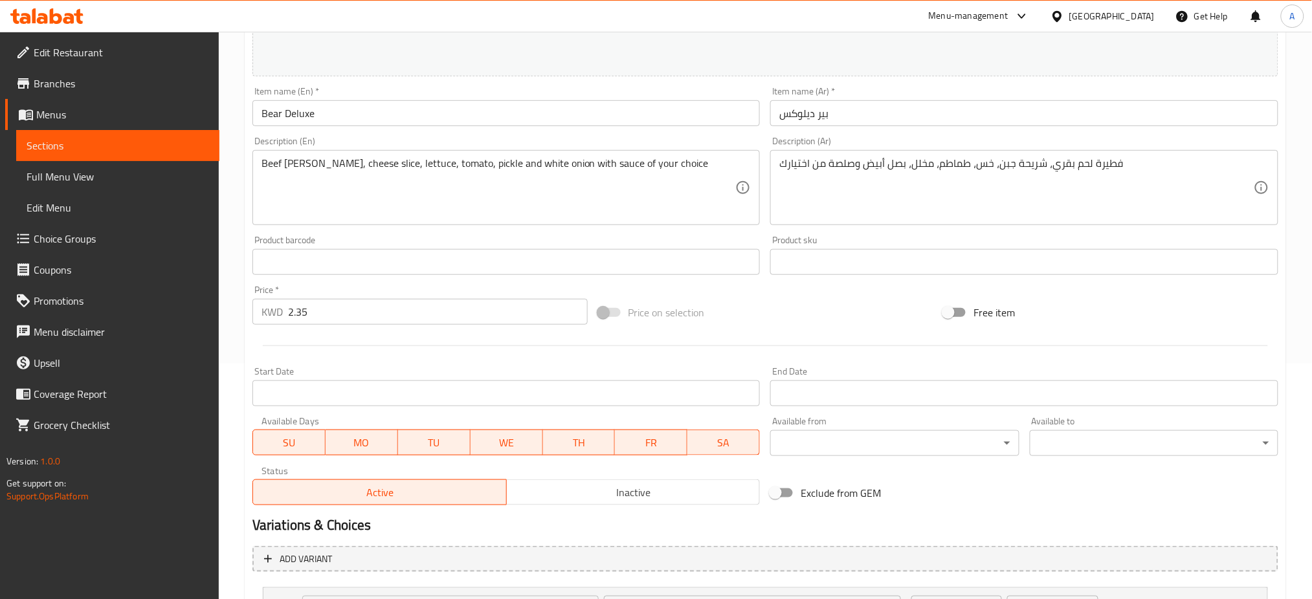
scroll to position [567, 0]
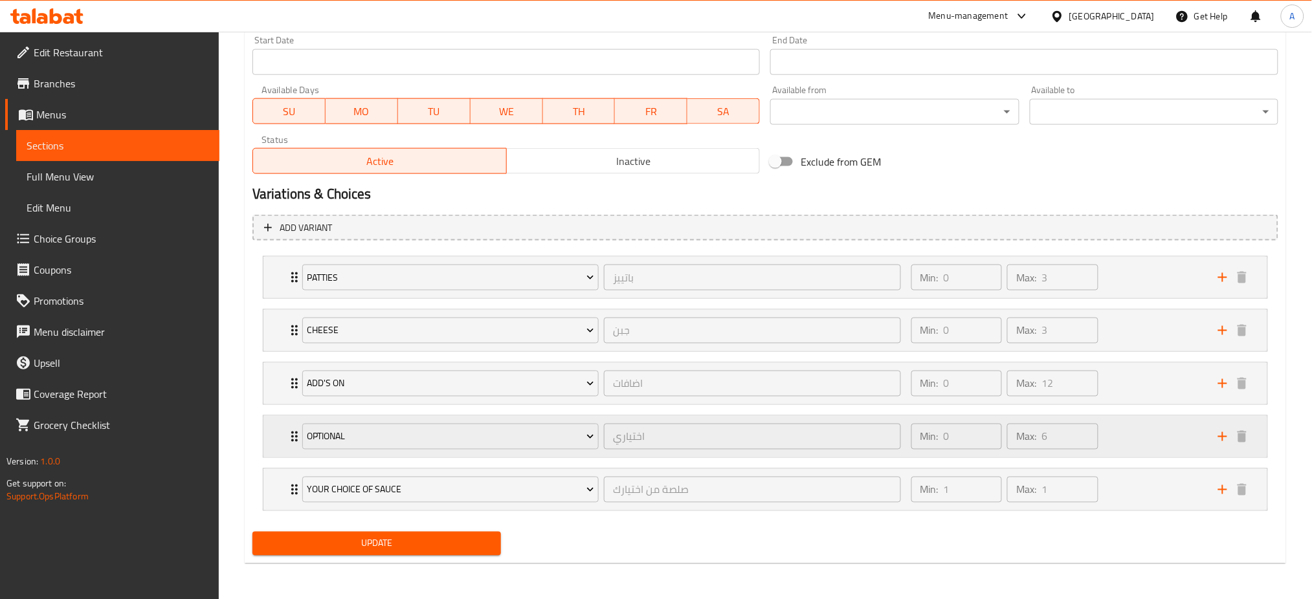
click at [291, 440] on icon "Expand" at bounding box center [295, 437] width 16 height 16
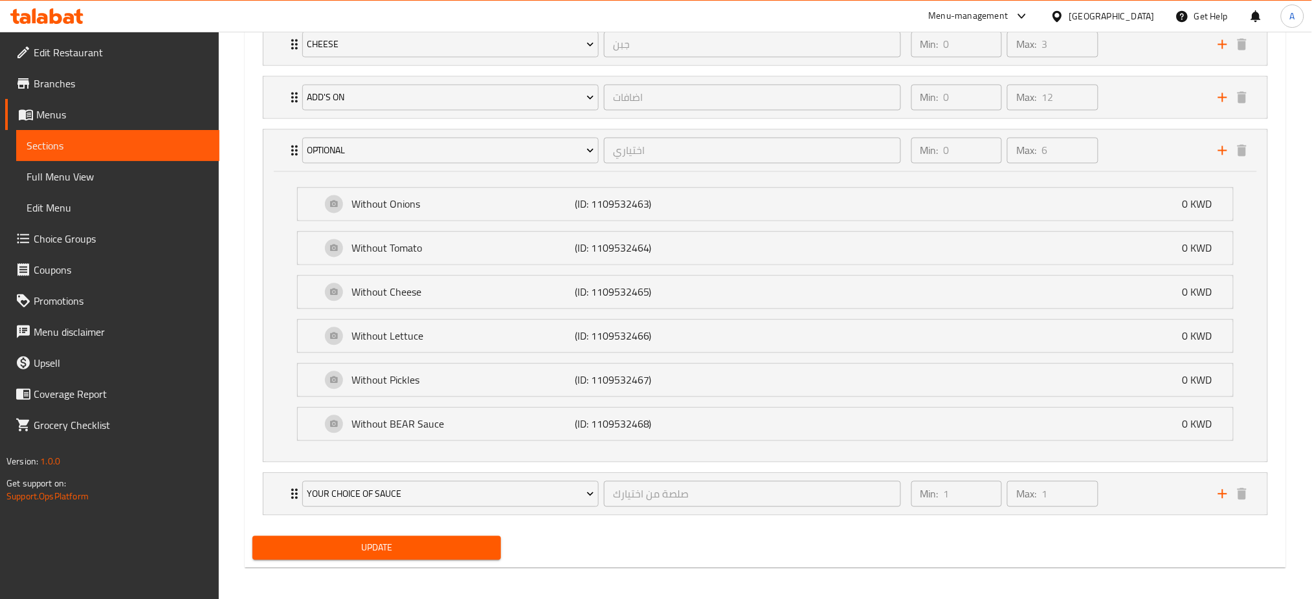
scroll to position [858, 0]
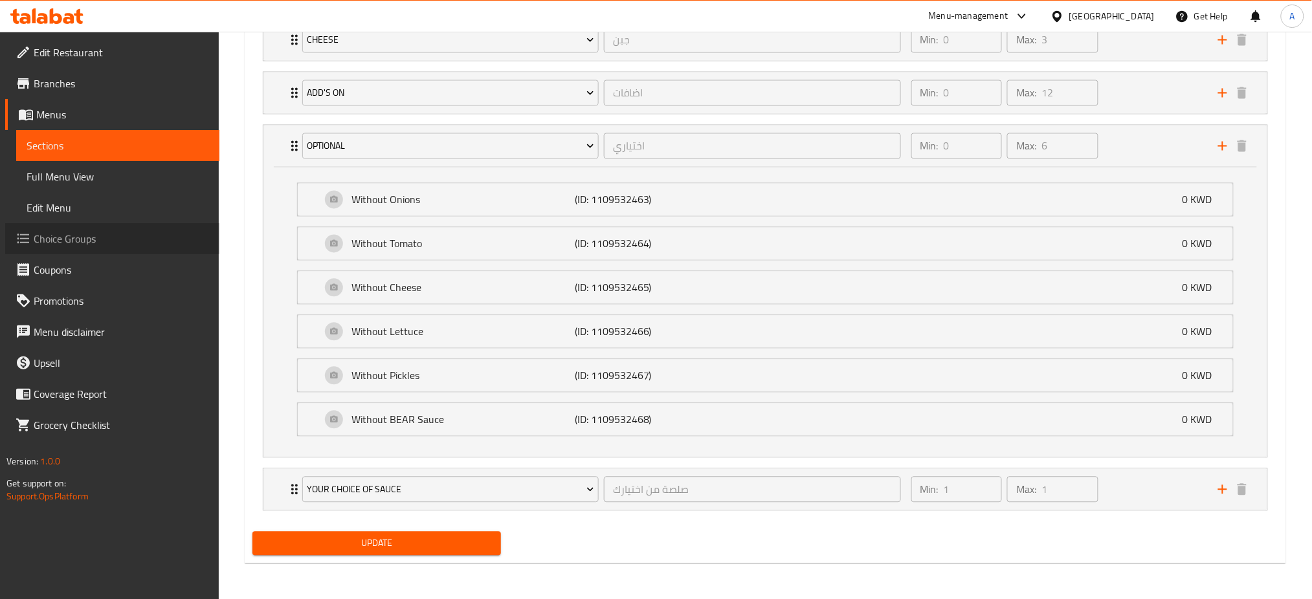
click at [62, 247] on span "Choice Groups" at bounding box center [121, 239] width 175 height 16
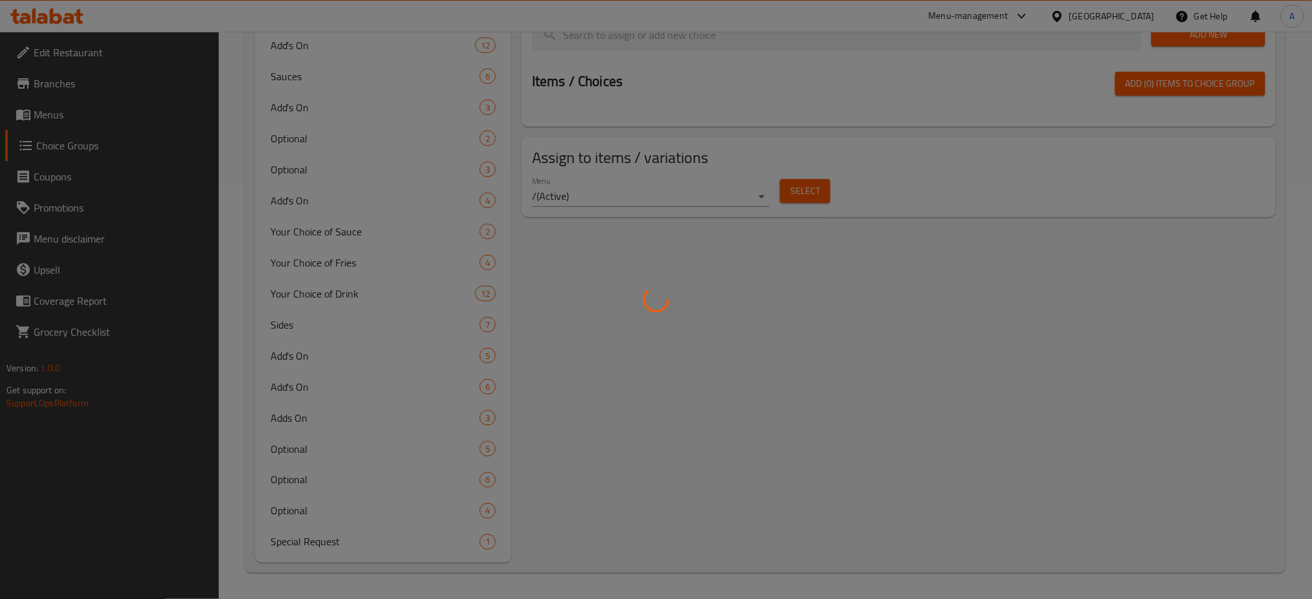
scroll to position [183, 0]
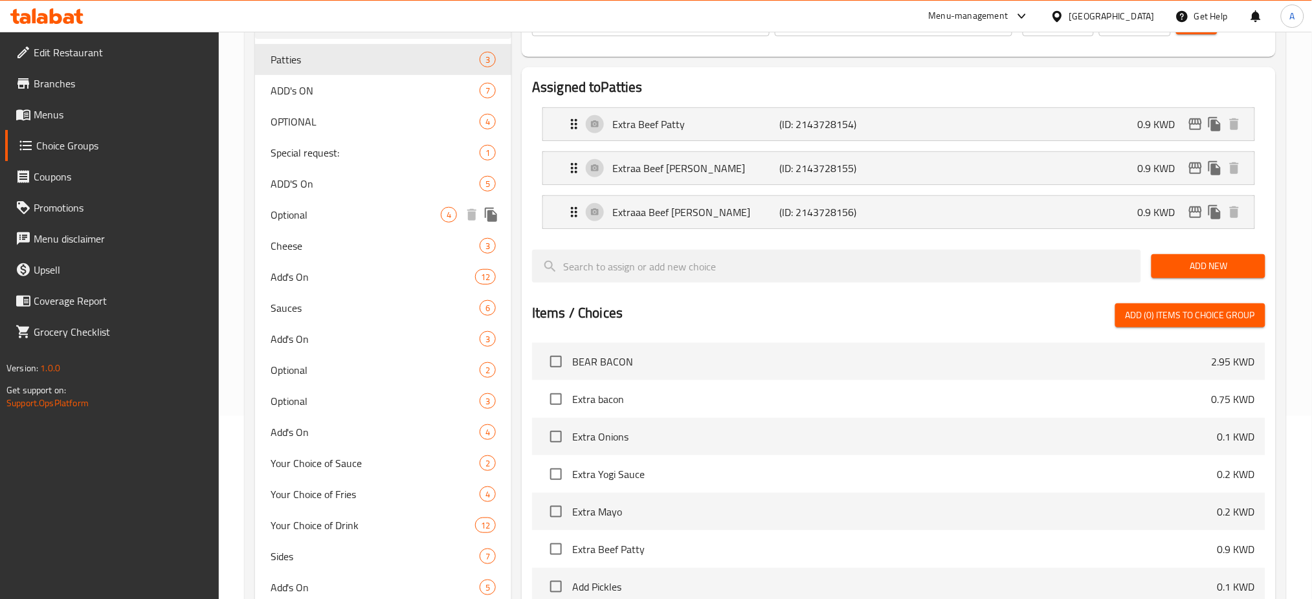
click at [326, 204] on div "Optional 4" at bounding box center [383, 214] width 256 height 31
type input "Optional"
type input "اختياري"
type input "4"
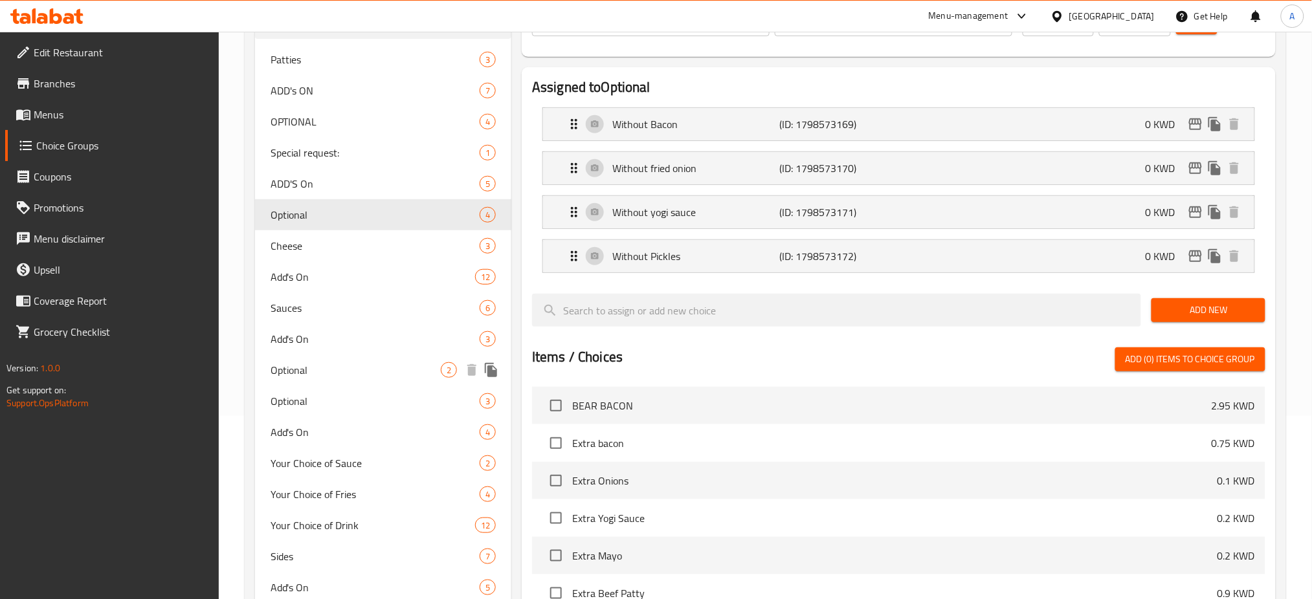
click at [308, 376] on span "Optional" at bounding box center [356, 370] width 170 height 16
type input "Optional"
type input "2"
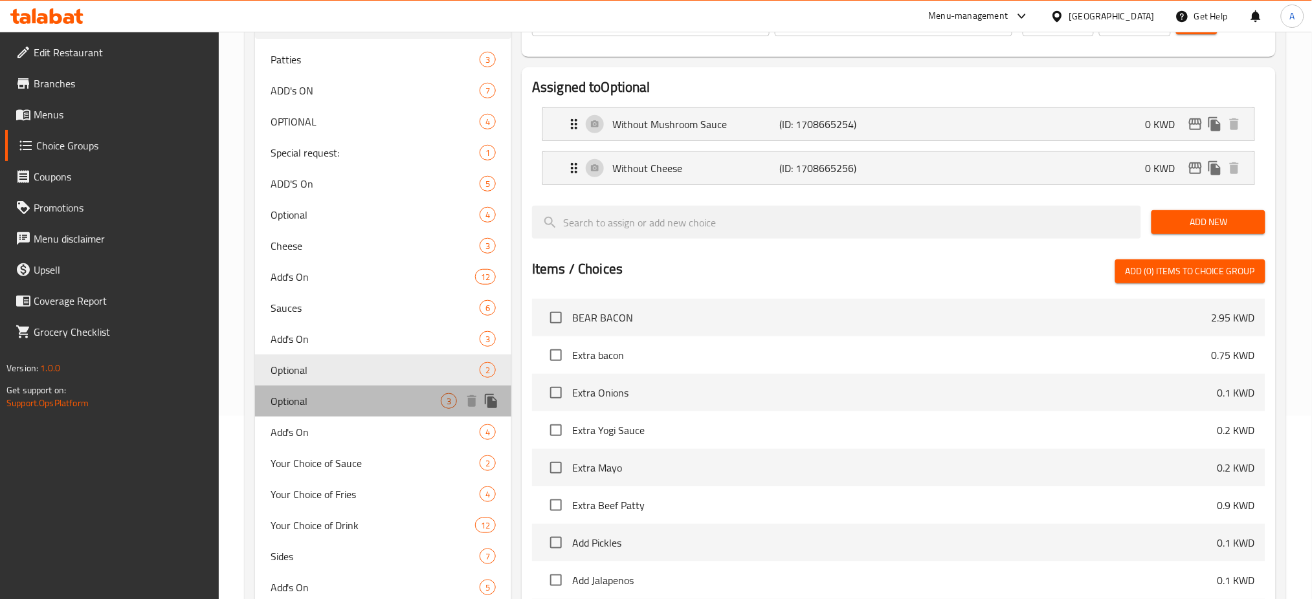
click at [313, 414] on div "Optional 3" at bounding box center [383, 401] width 256 height 31
type input "خياري"
type input "3"
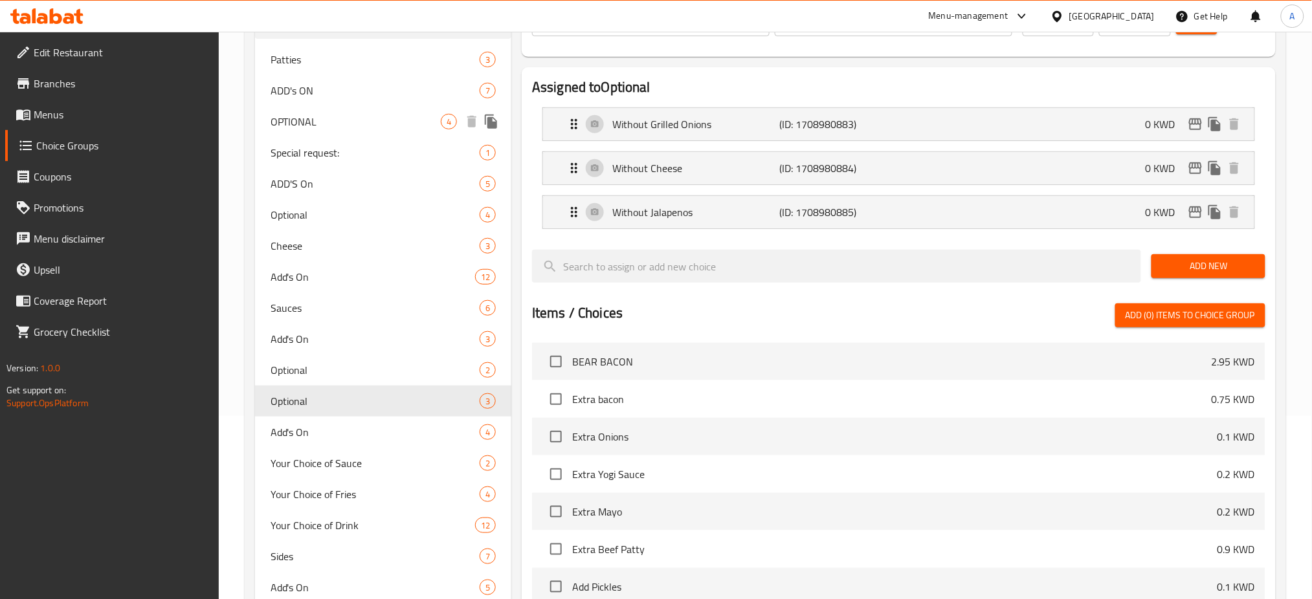
click at [340, 112] on div "OPTIONAL 4" at bounding box center [383, 121] width 256 height 31
type input "OPTIONAL"
type input "اختياري"
type input "4"
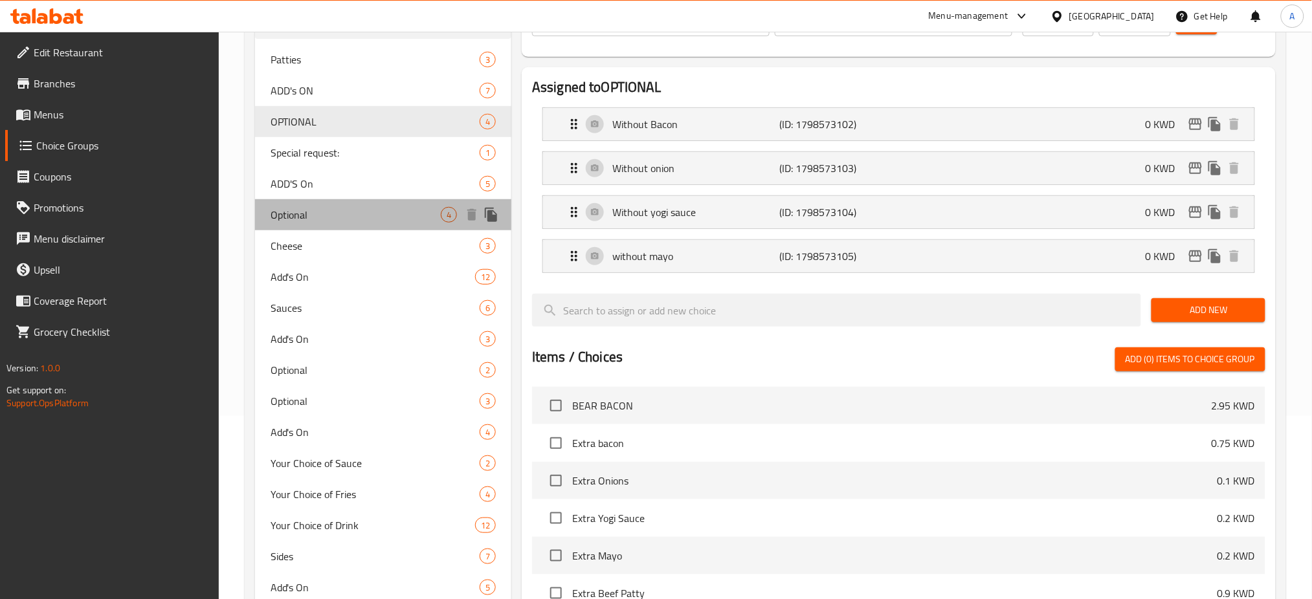
click at [324, 216] on span "Optional" at bounding box center [356, 215] width 170 height 16
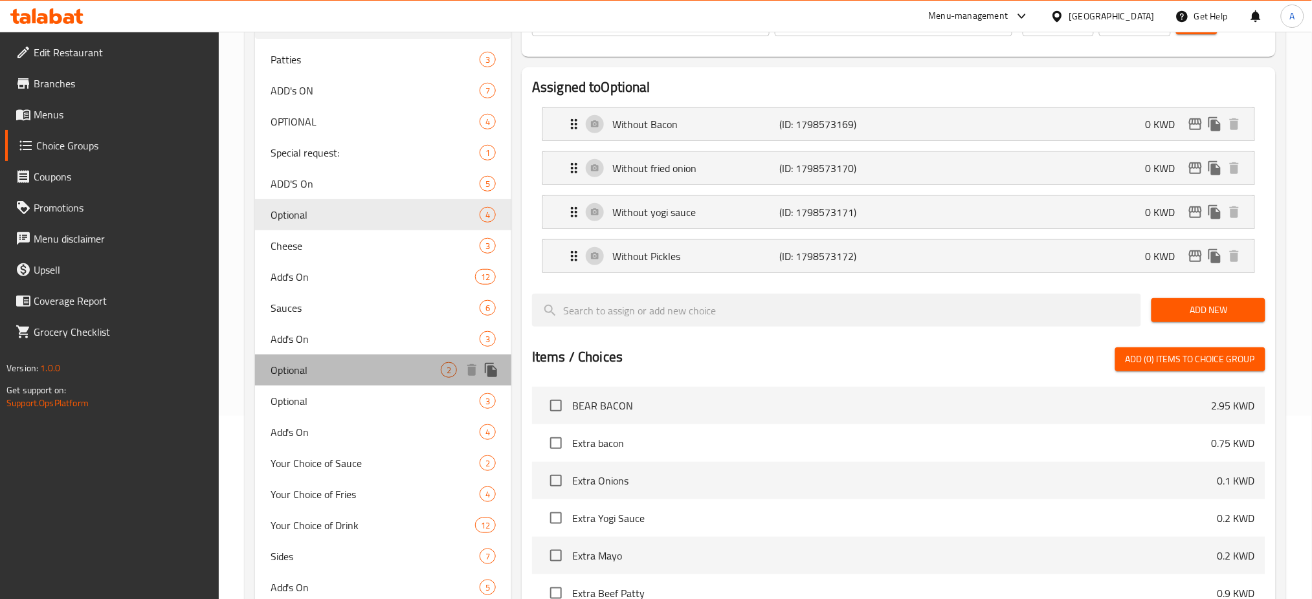
click at [322, 375] on span "Optional" at bounding box center [356, 370] width 170 height 16
type input "Optional"
type input "2"
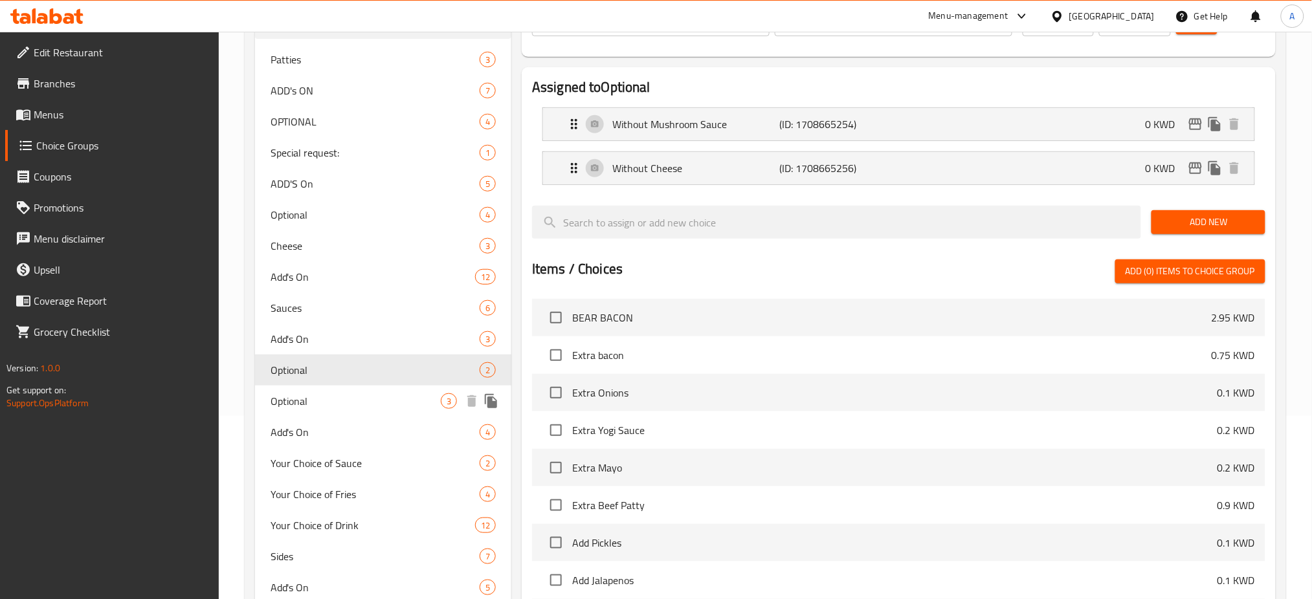
click at [318, 404] on span "Optional" at bounding box center [356, 401] width 170 height 16
type input "خياري"
type input "3"
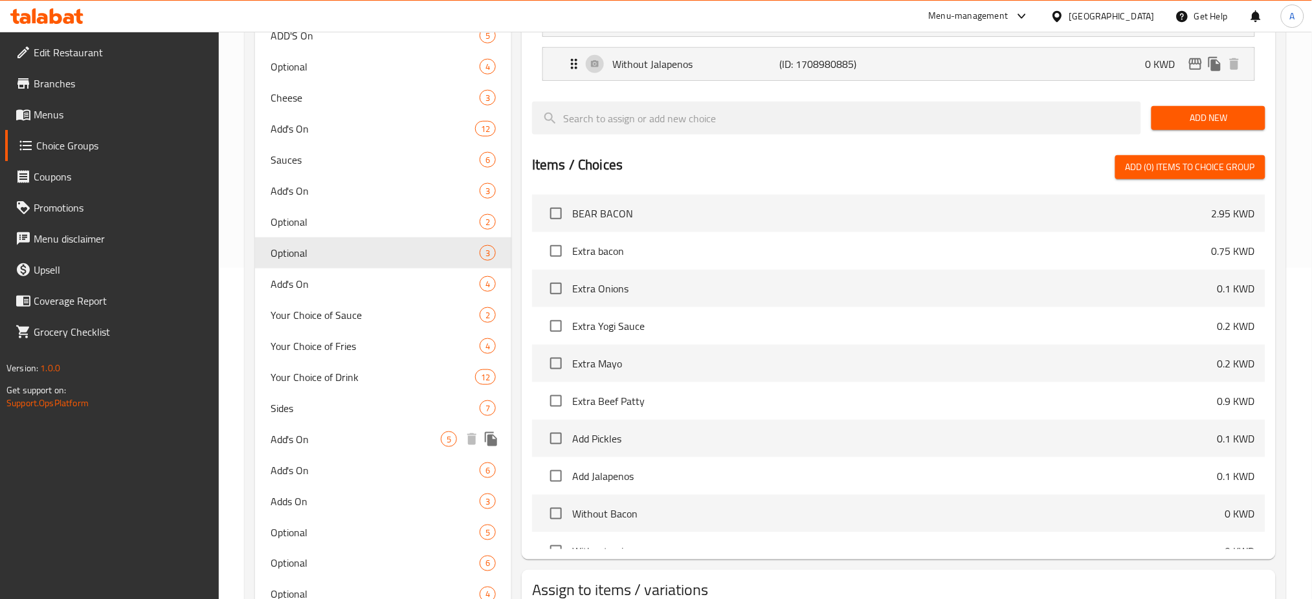
scroll to position [425, 0]
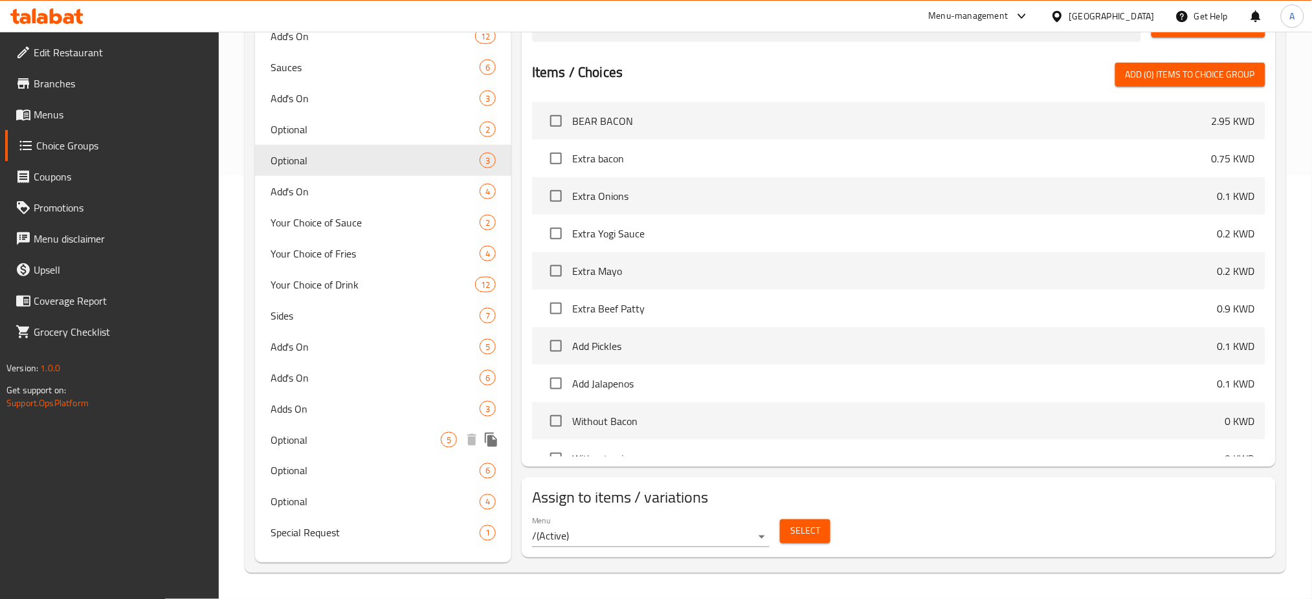
click at [315, 443] on span "Optional" at bounding box center [356, 440] width 170 height 16
type input "اختياري"
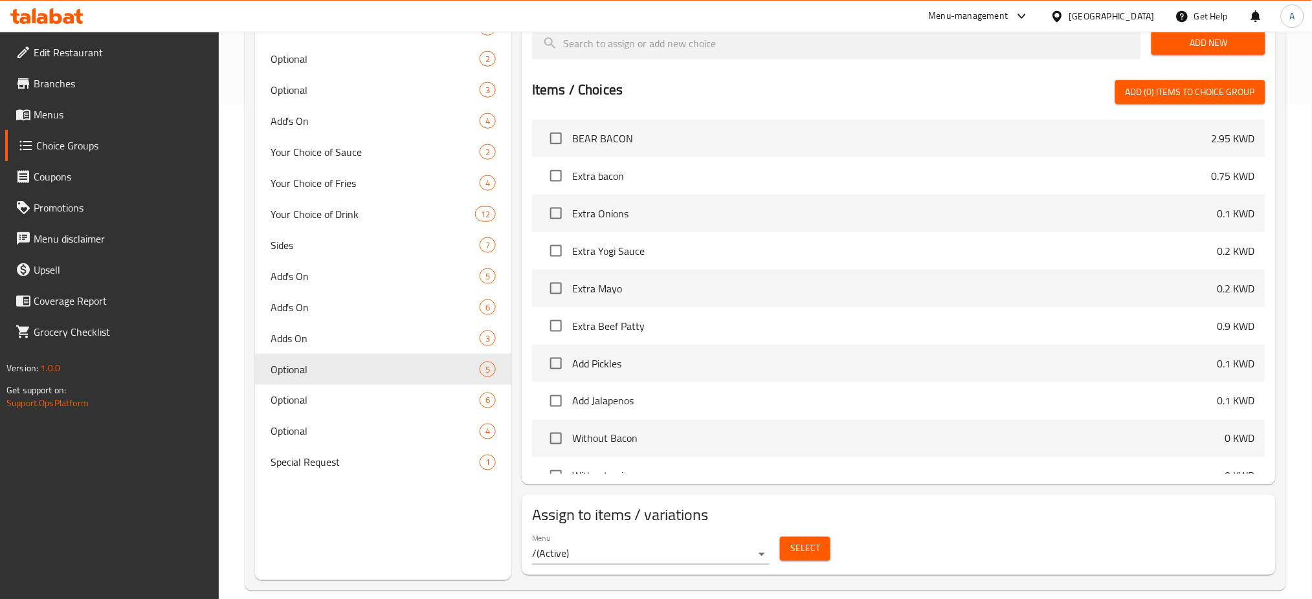
scroll to position [512, 0]
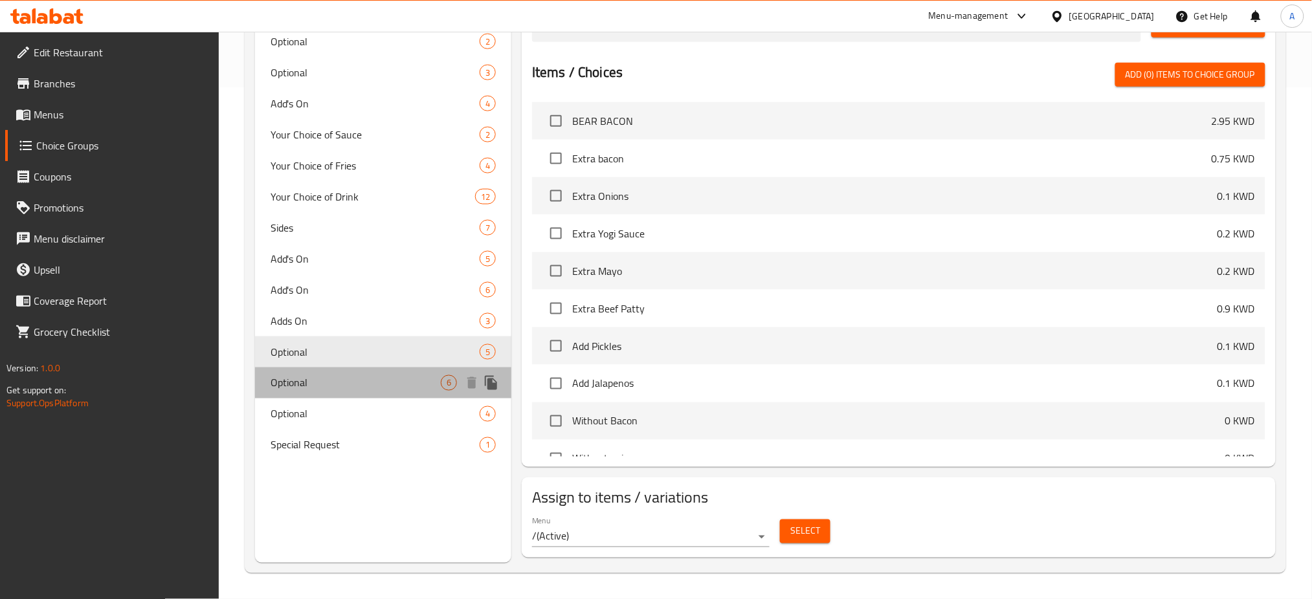
click at [348, 379] on span "Optional" at bounding box center [356, 383] width 170 height 16
type input "6"
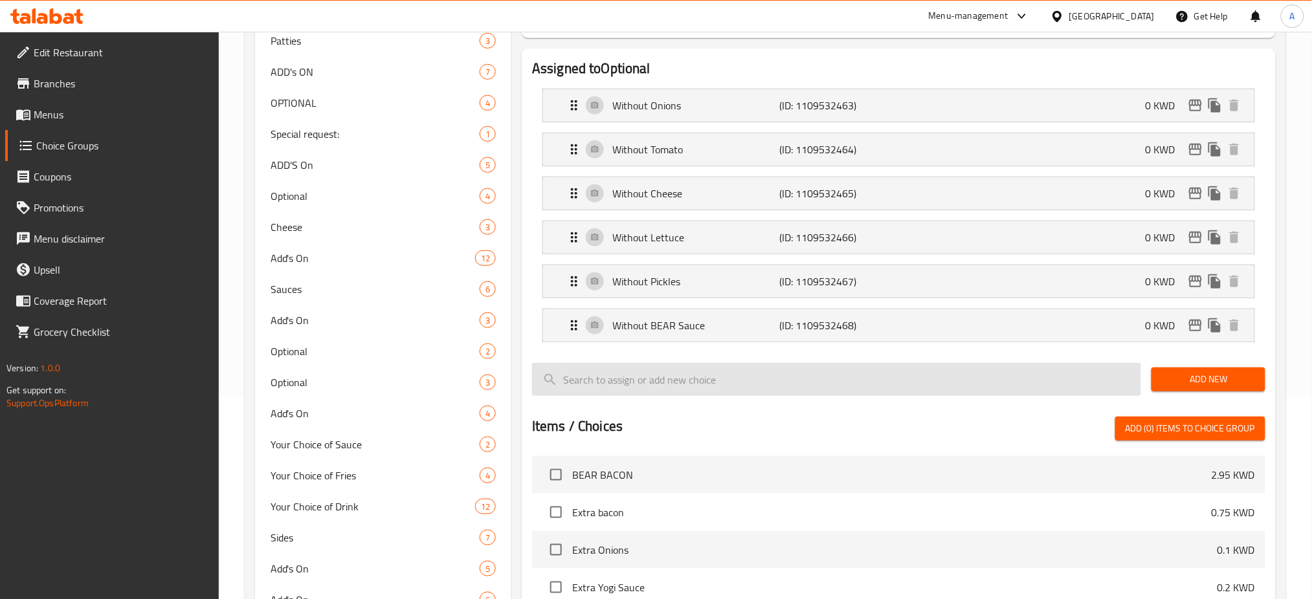
scroll to position [259, 0]
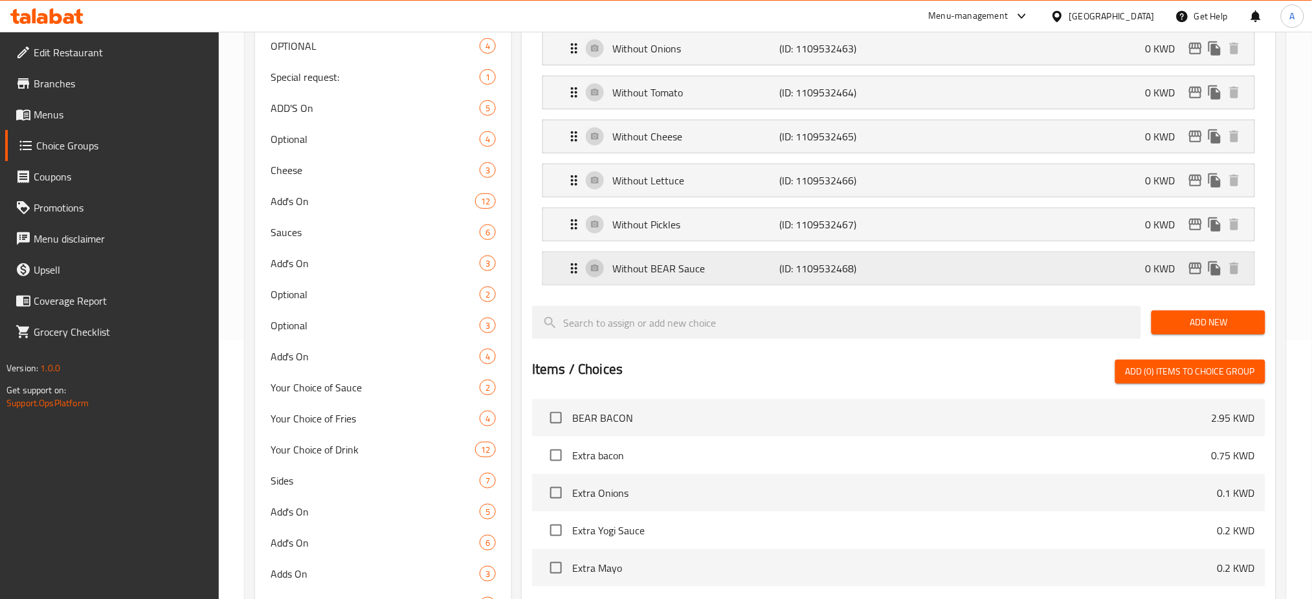
click at [732, 276] on p "Without BEAR Sauce" at bounding box center [695, 269] width 167 height 16
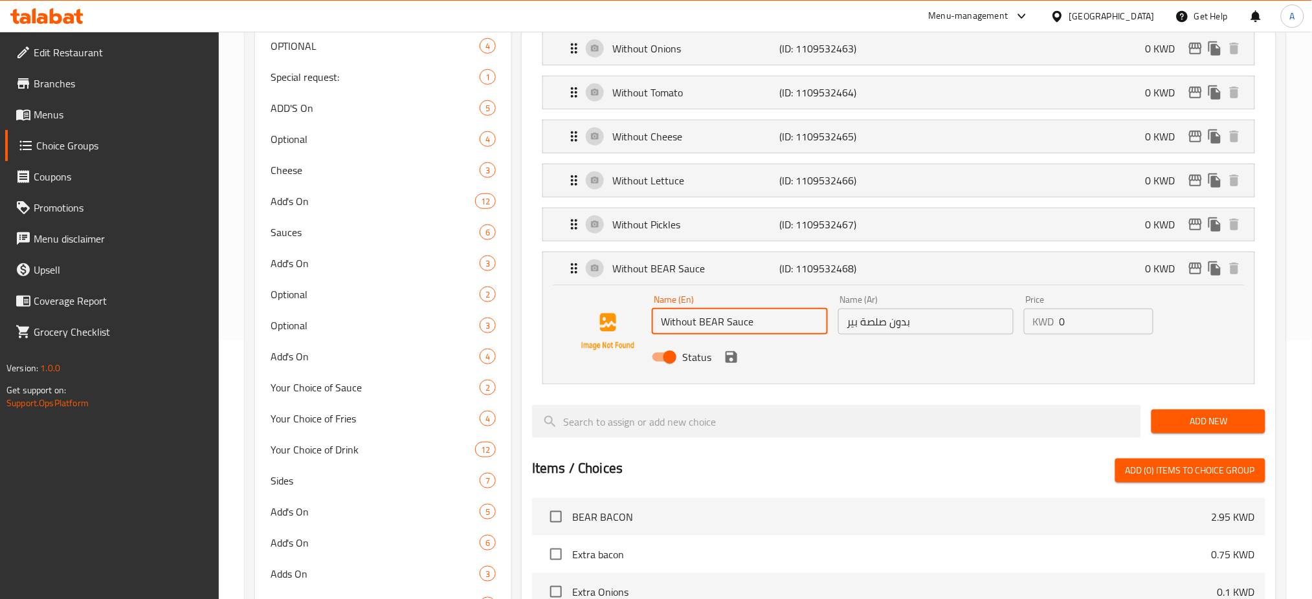
drag, startPoint x: 725, startPoint y: 322, endPoint x: 700, endPoint y: 324, distance: 24.7
click at [700, 324] on input "Without BEAR Sauce" at bounding box center [739, 322] width 175 height 26
type input "Without Sauce"
drag, startPoint x: 858, startPoint y: 324, endPoint x: 817, endPoint y: 329, distance: 41.7
click at [825, 328] on div "Name (En) Without Sauce Name (En) Name (Ar) بدون صلصة بير Name (Ar) Price KWD 0…" at bounding box center [926, 332] width 558 height 85
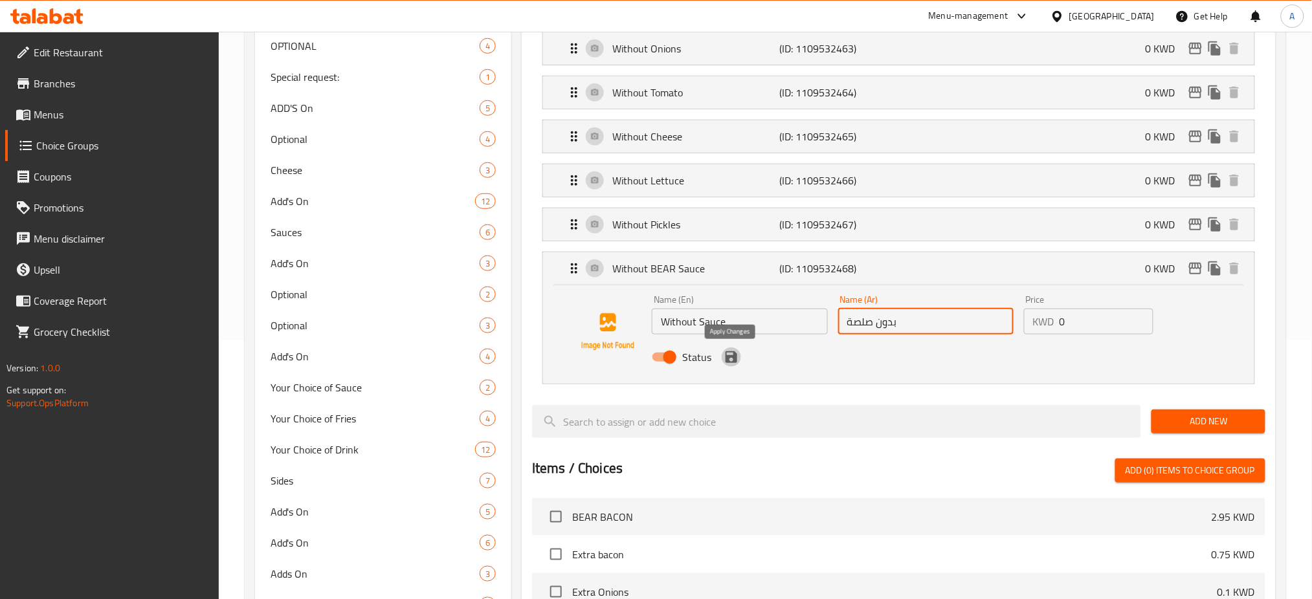
click at [726, 357] on icon "save" at bounding box center [731, 357] width 12 height 12
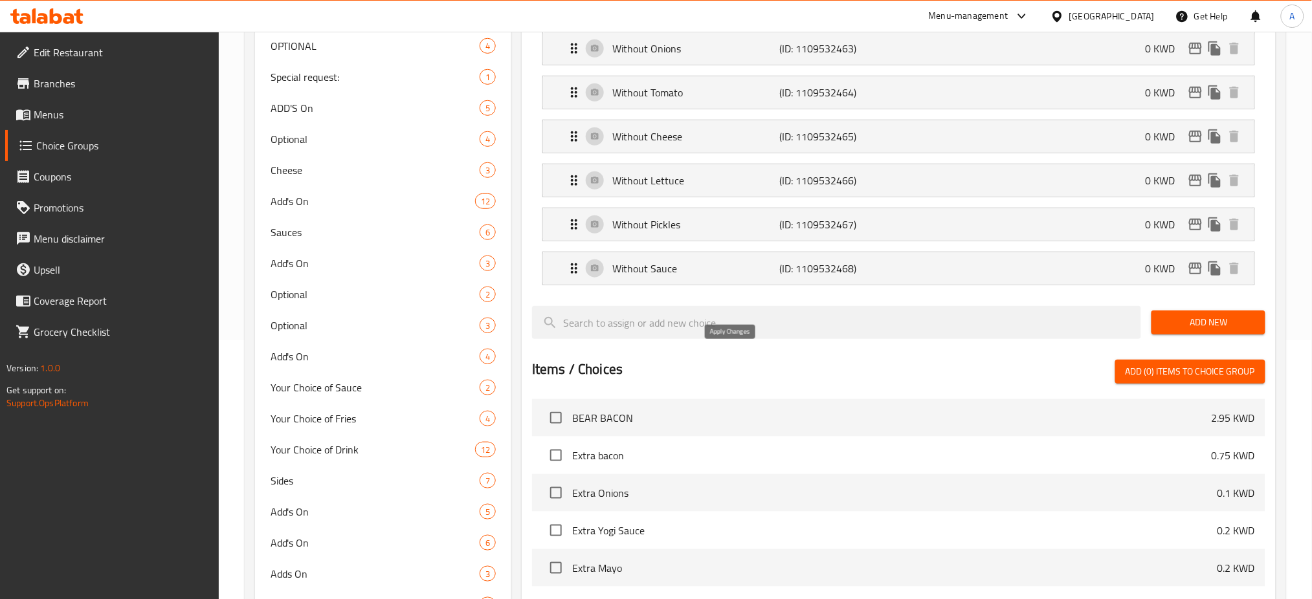
type input "بدون صلصة"
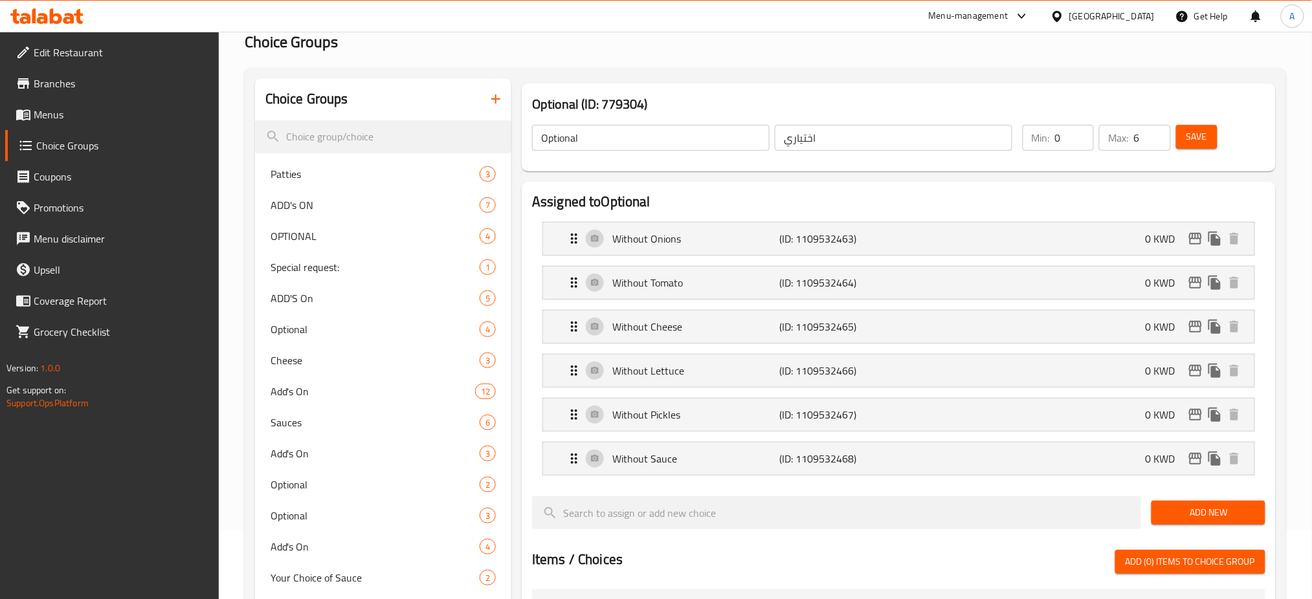
scroll to position [0, 0]
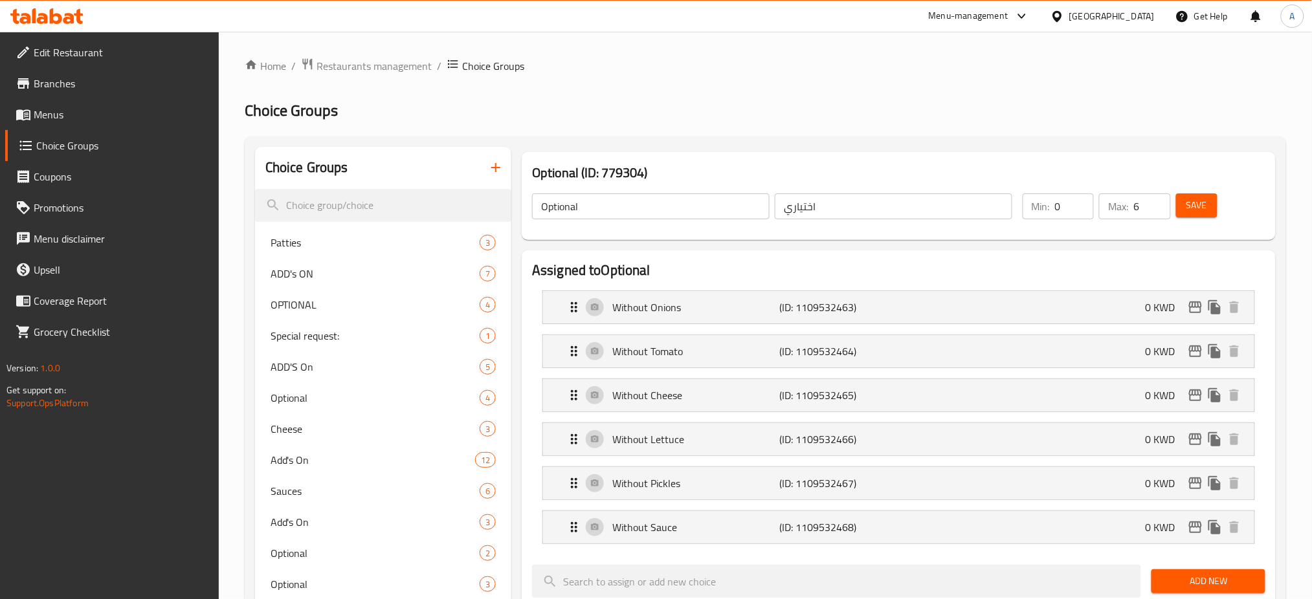
click at [1195, 210] on span "Save" at bounding box center [1196, 205] width 21 height 16
click at [395, 68] on span "Restaurants management" at bounding box center [373, 66] width 115 height 16
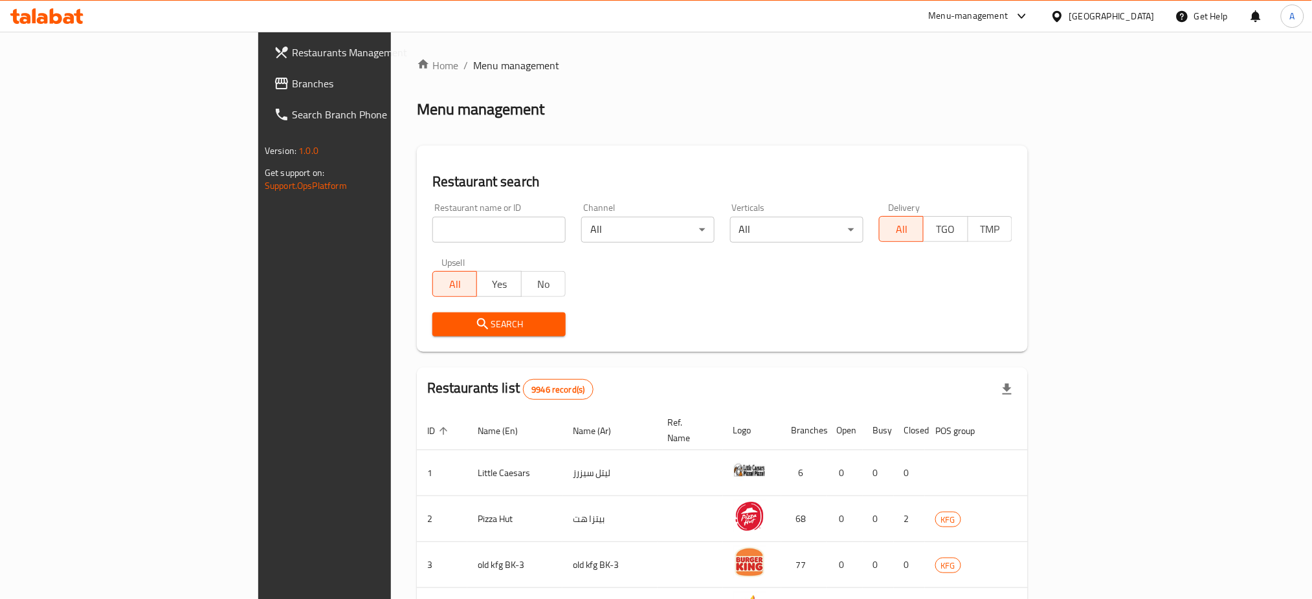
click at [432, 227] on input "search" at bounding box center [498, 230] width 133 height 26
type input "Bear"
click button "Search" at bounding box center [498, 325] width 133 height 24
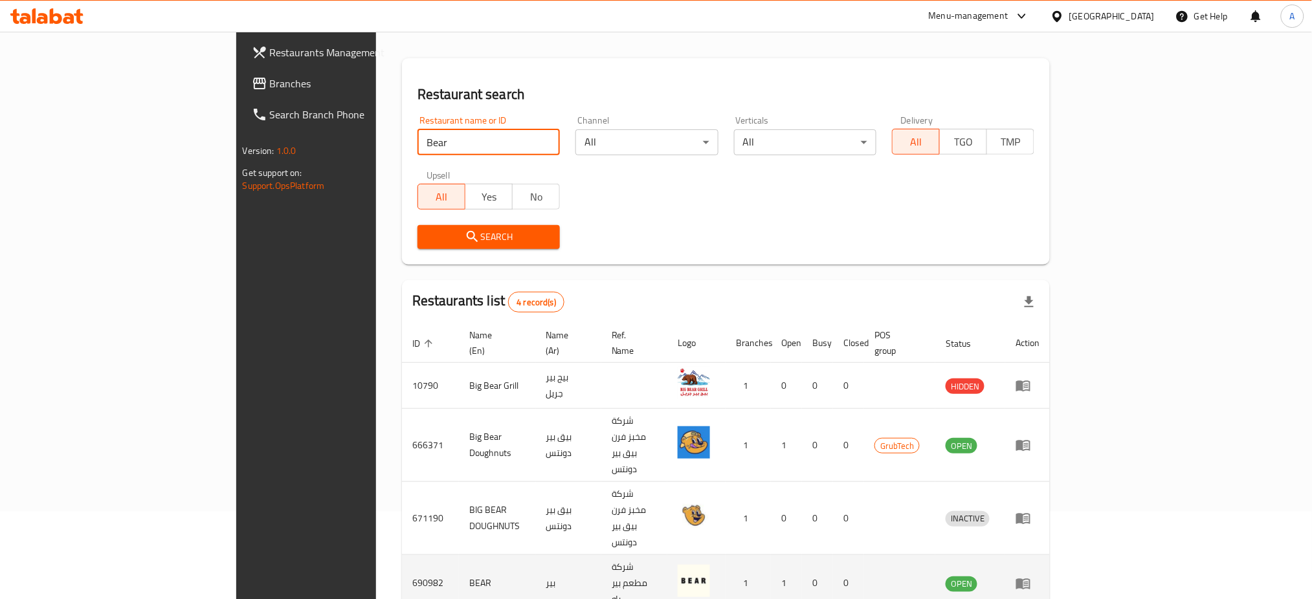
scroll to position [90, 0]
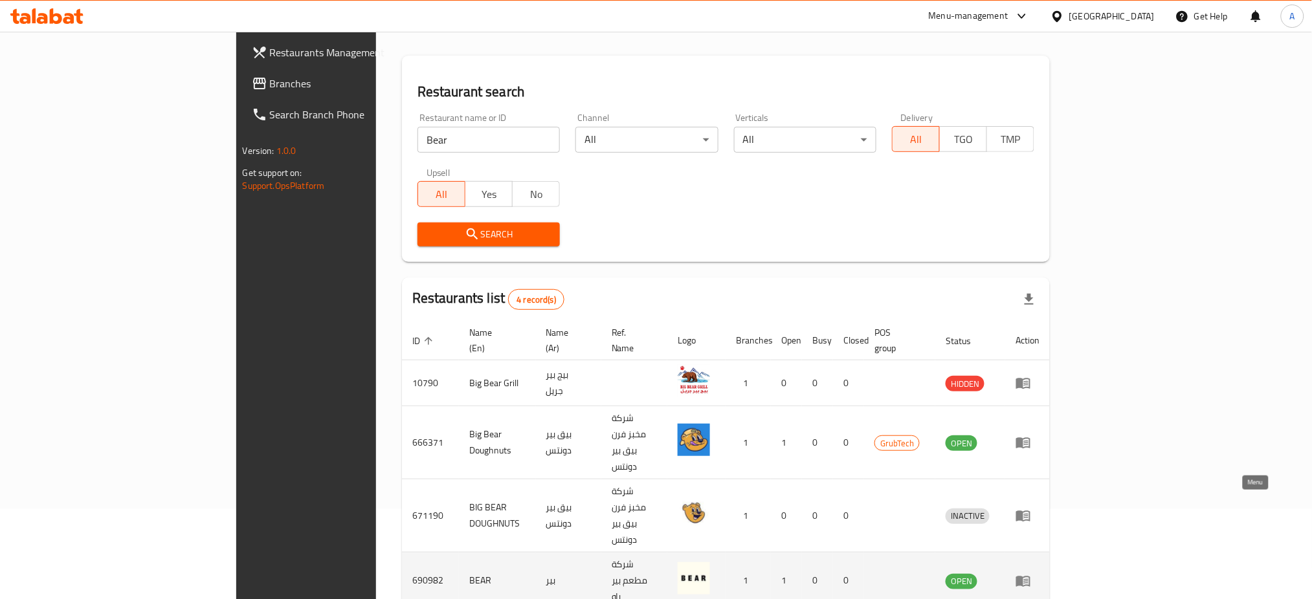
click at [1039, 573] on link "enhanced table" at bounding box center [1027, 581] width 24 height 16
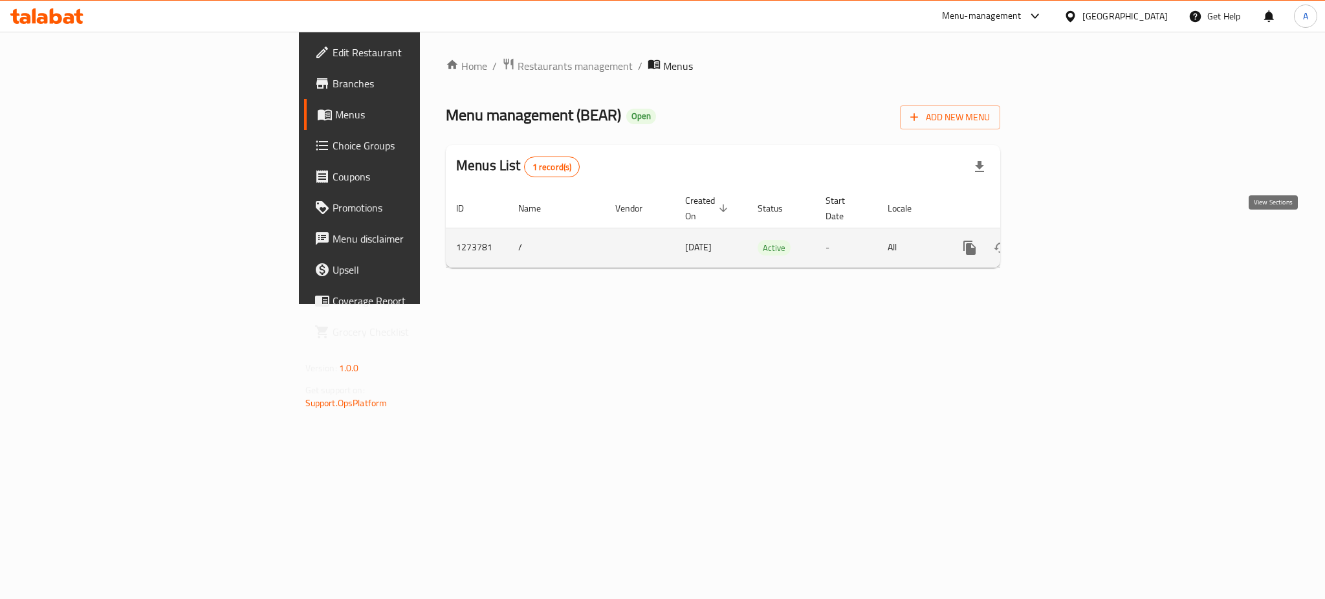
click at [1071, 240] on icon "enhanced table" at bounding box center [1064, 248] width 16 height 16
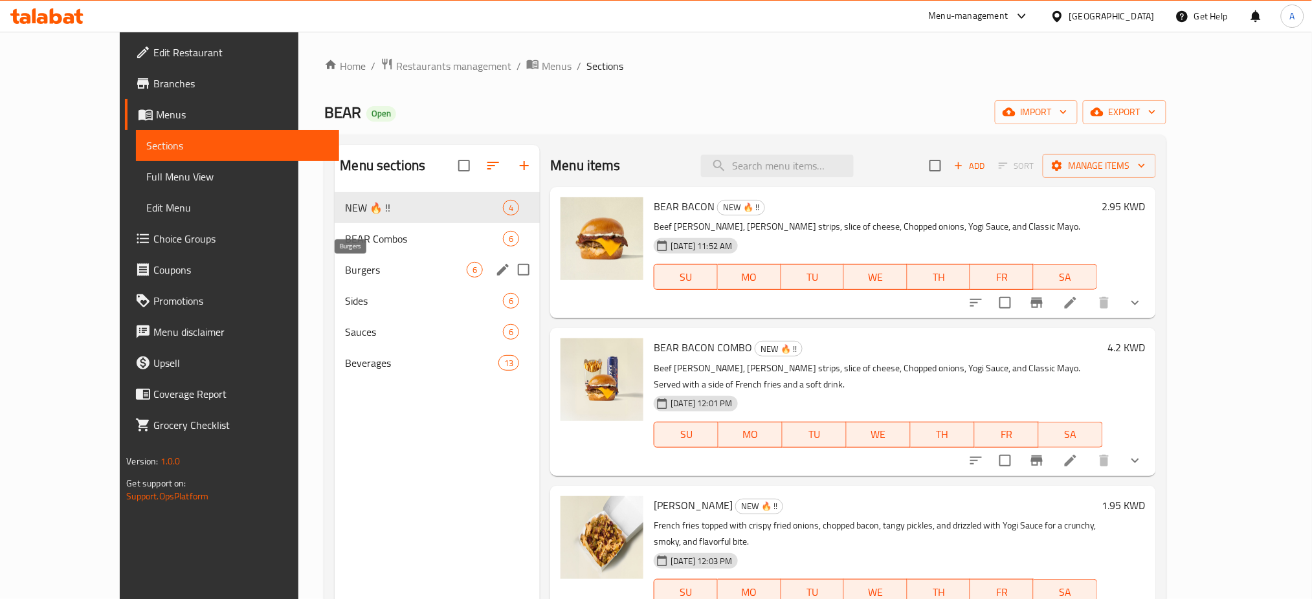
click at [345, 272] on span "Burgers" at bounding box center [406, 270] width 122 height 16
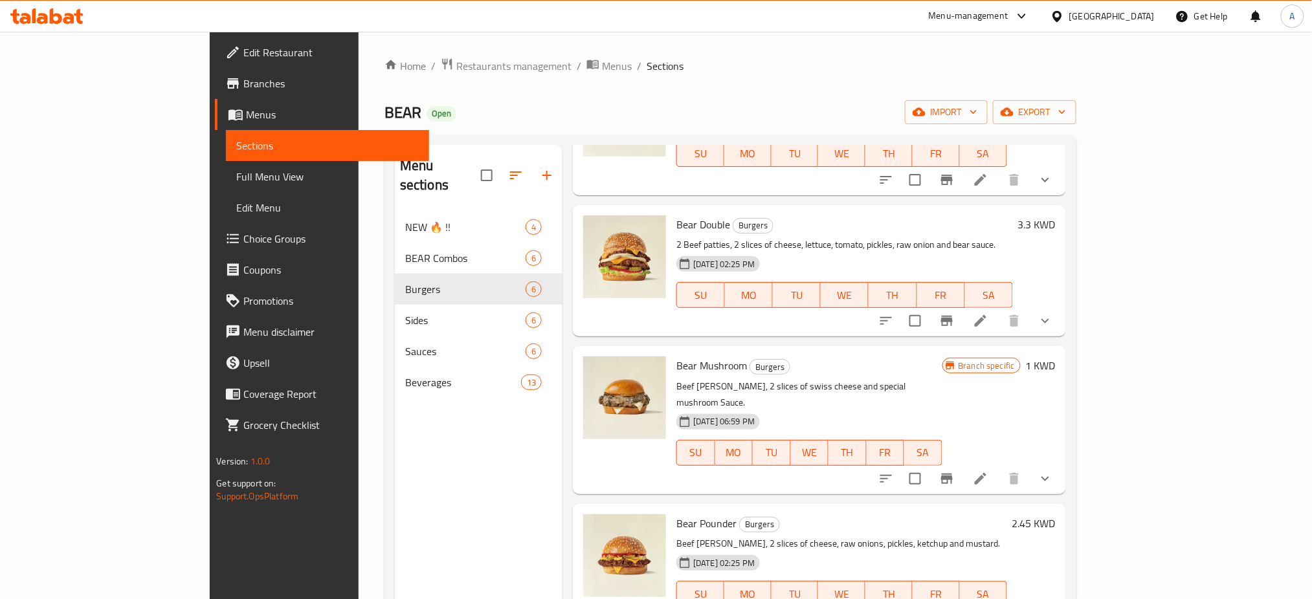
scroll to position [181, 0]
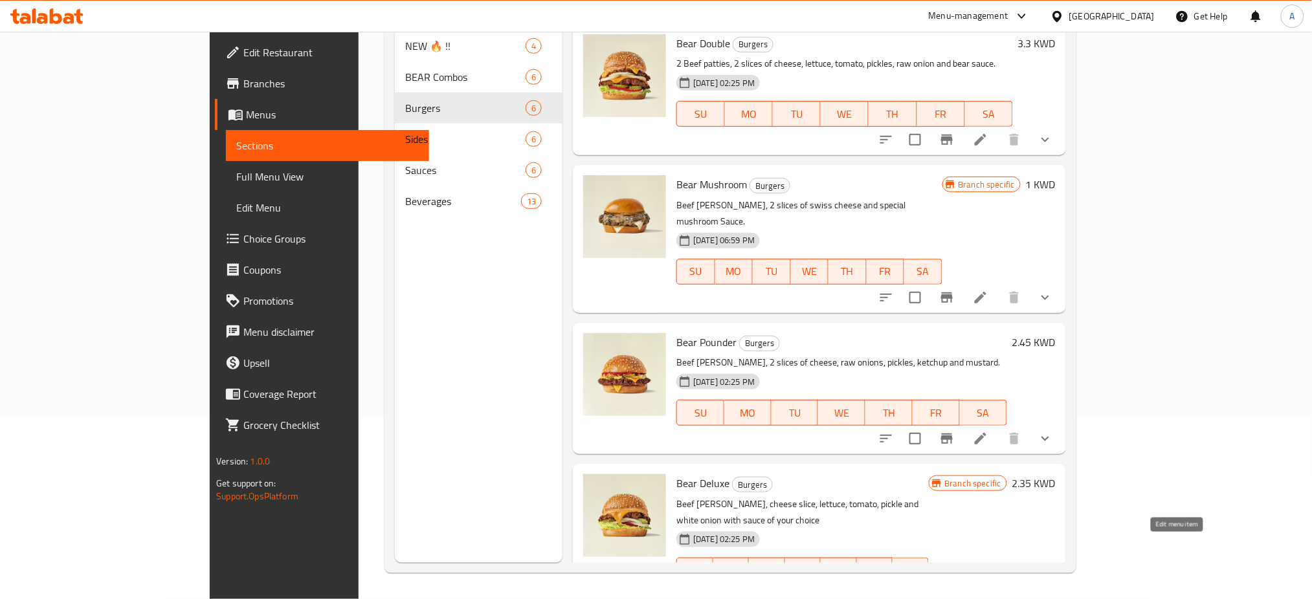
click at [986, 591] on icon at bounding box center [981, 597] width 12 height 12
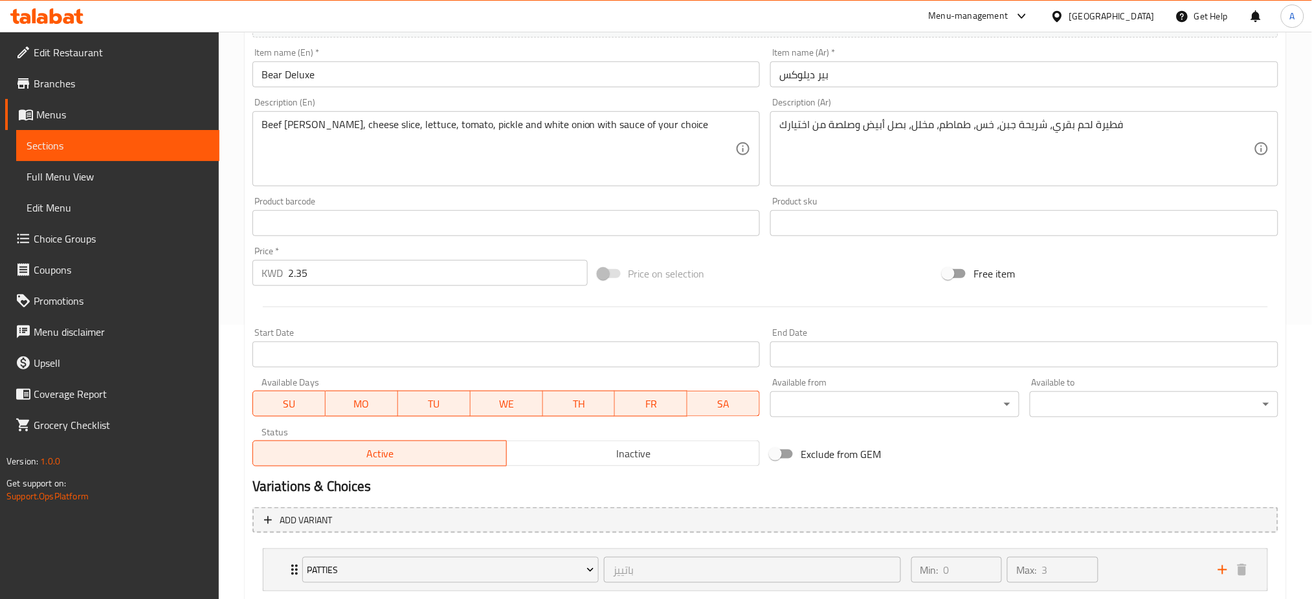
scroll to position [567, 0]
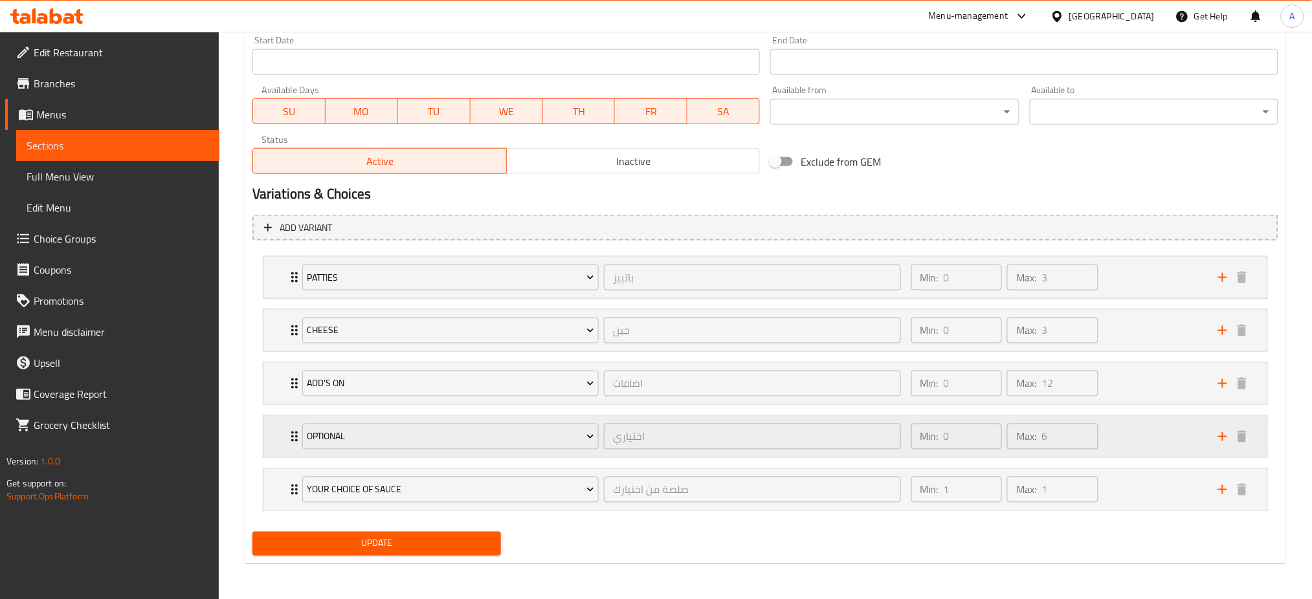
click at [292, 436] on icon "Expand" at bounding box center [294, 437] width 6 height 10
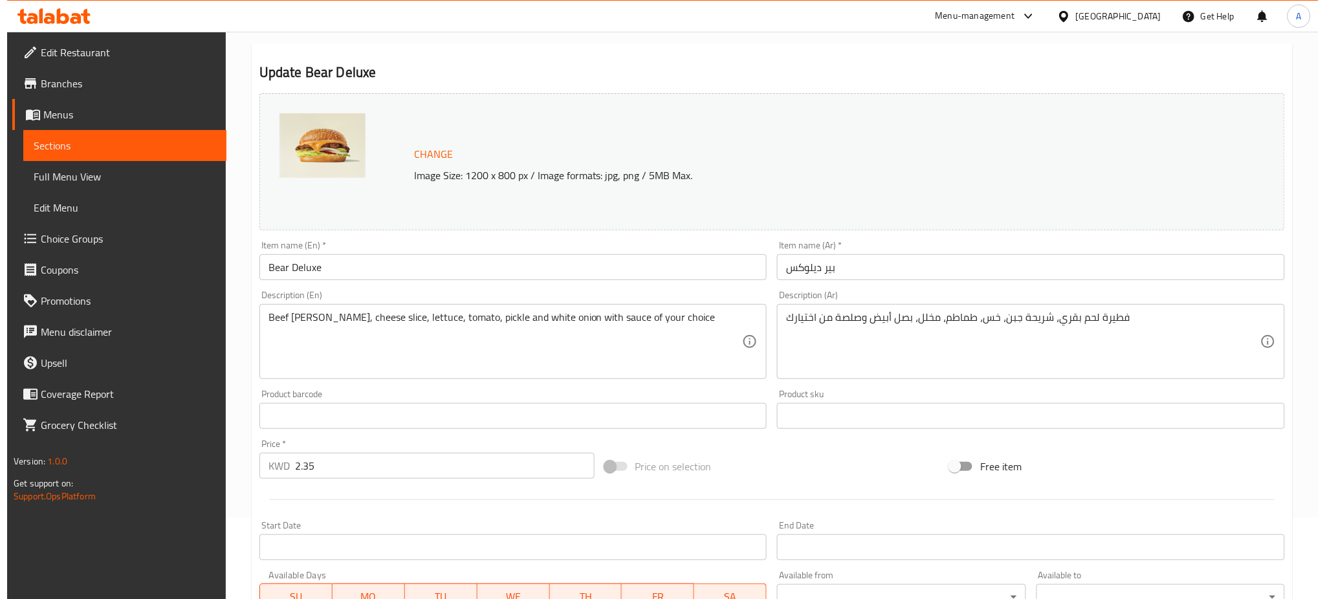
scroll to position [0, 0]
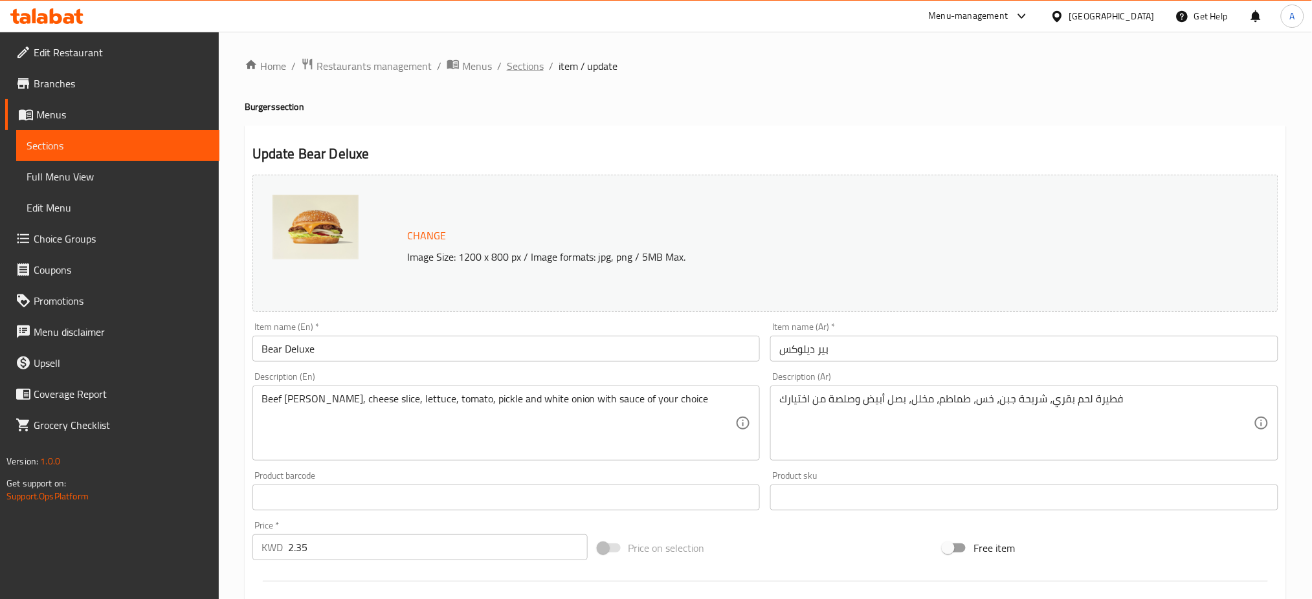
click at [531, 71] on span "Sections" at bounding box center [525, 66] width 37 height 16
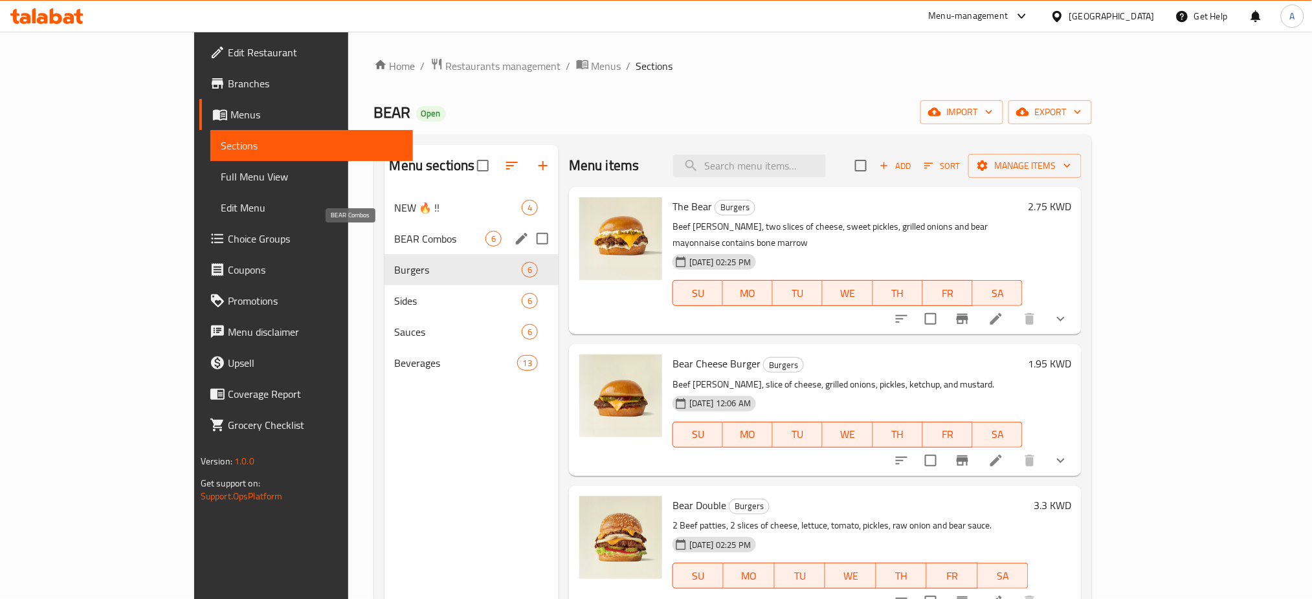
click at [389, 230] on div "BEAR Combos 6" at bounding box center [471, 238] width 174 height 31
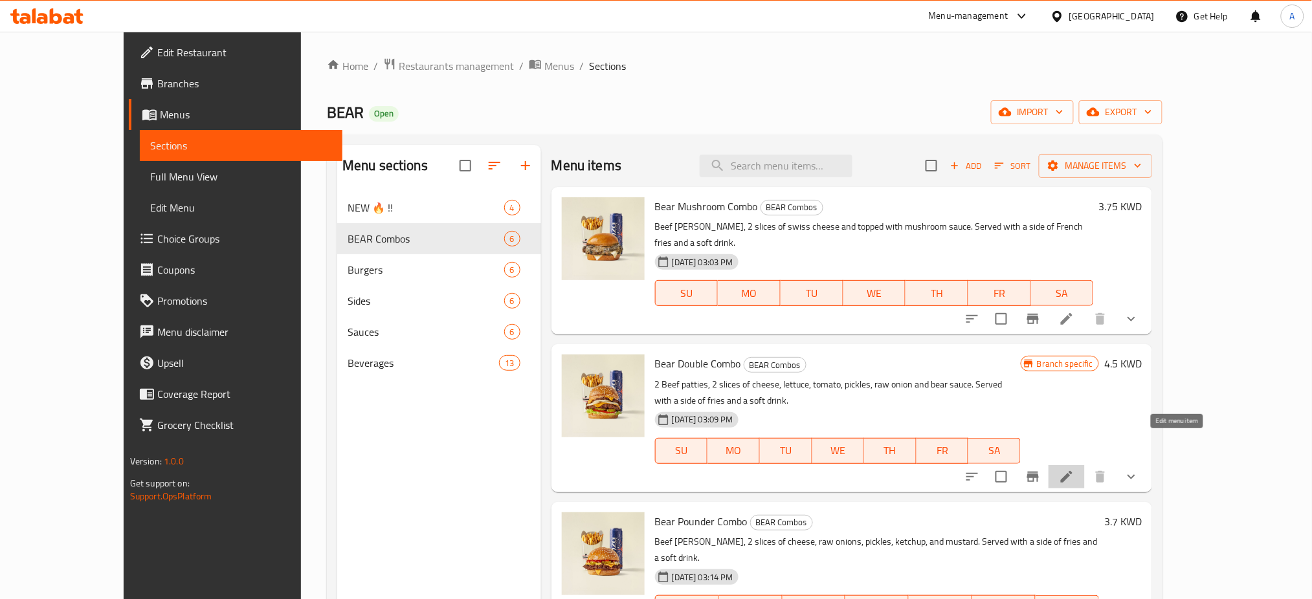
click at [1074, 469] on icon at bounding box center [1067, 477] width 16 height 16
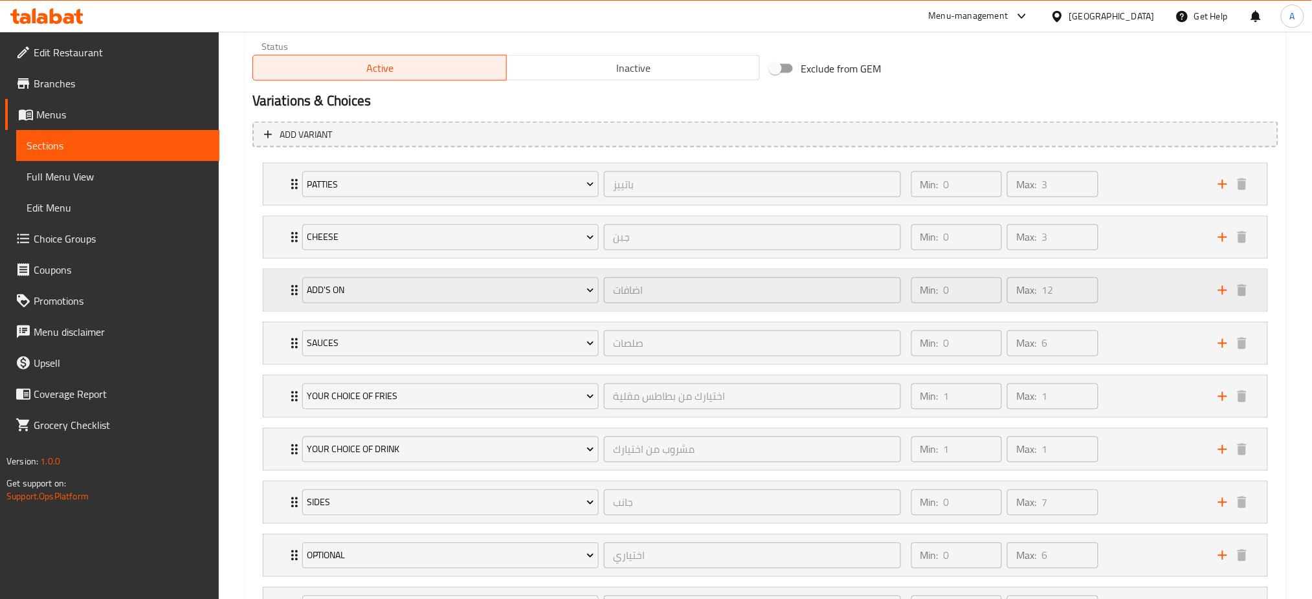
scroll to position [690, 0]
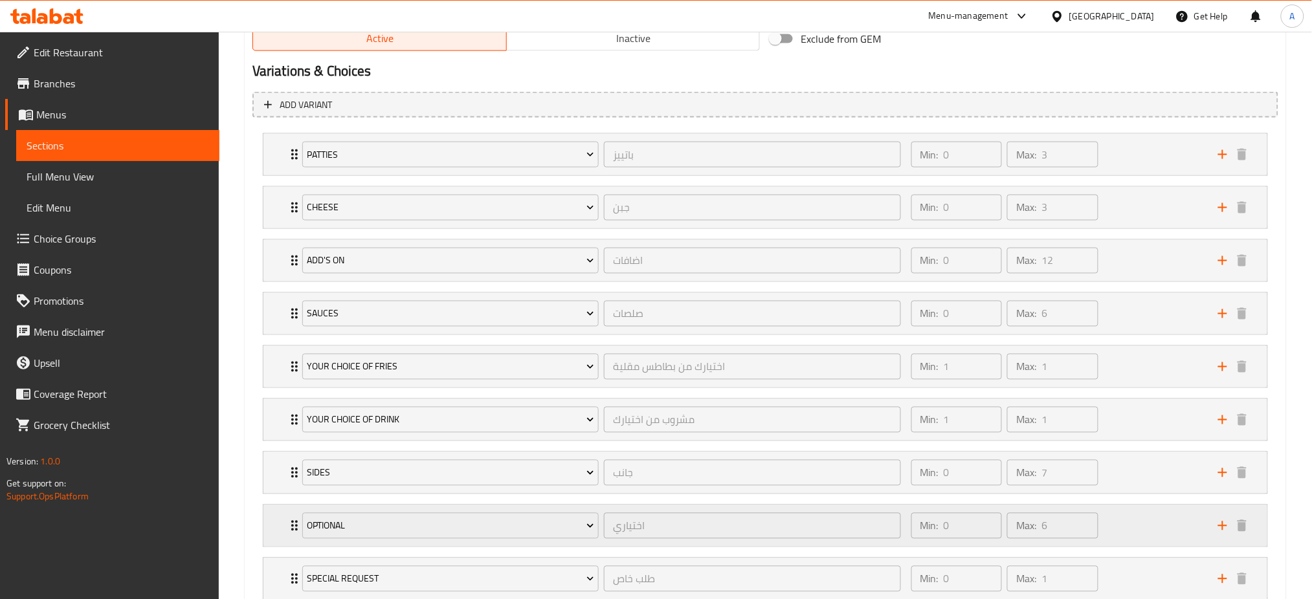
click at [293, 528] on icon "Expand" at bounding box center [295, 526] width 16 height 16
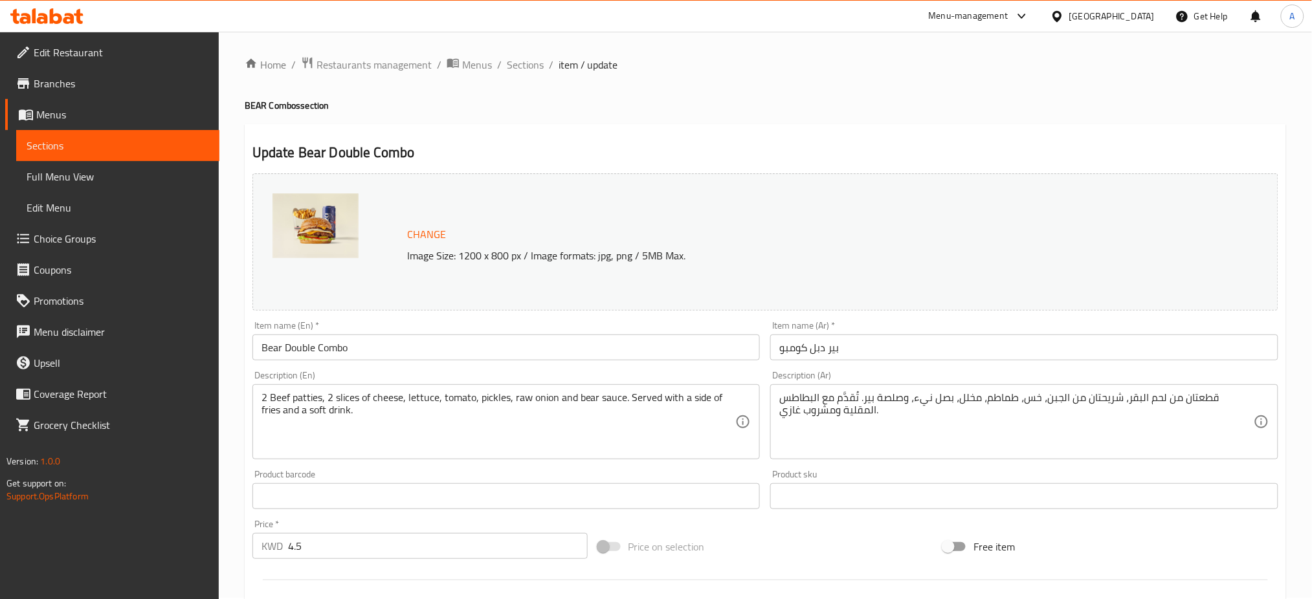
scroll to position [0, 0]
click at [522, 67] on span "Sections" at bounding box center [525, 66] width 37 height 16
